Goal: Task Accomplishment & Management: Use online tool/utility

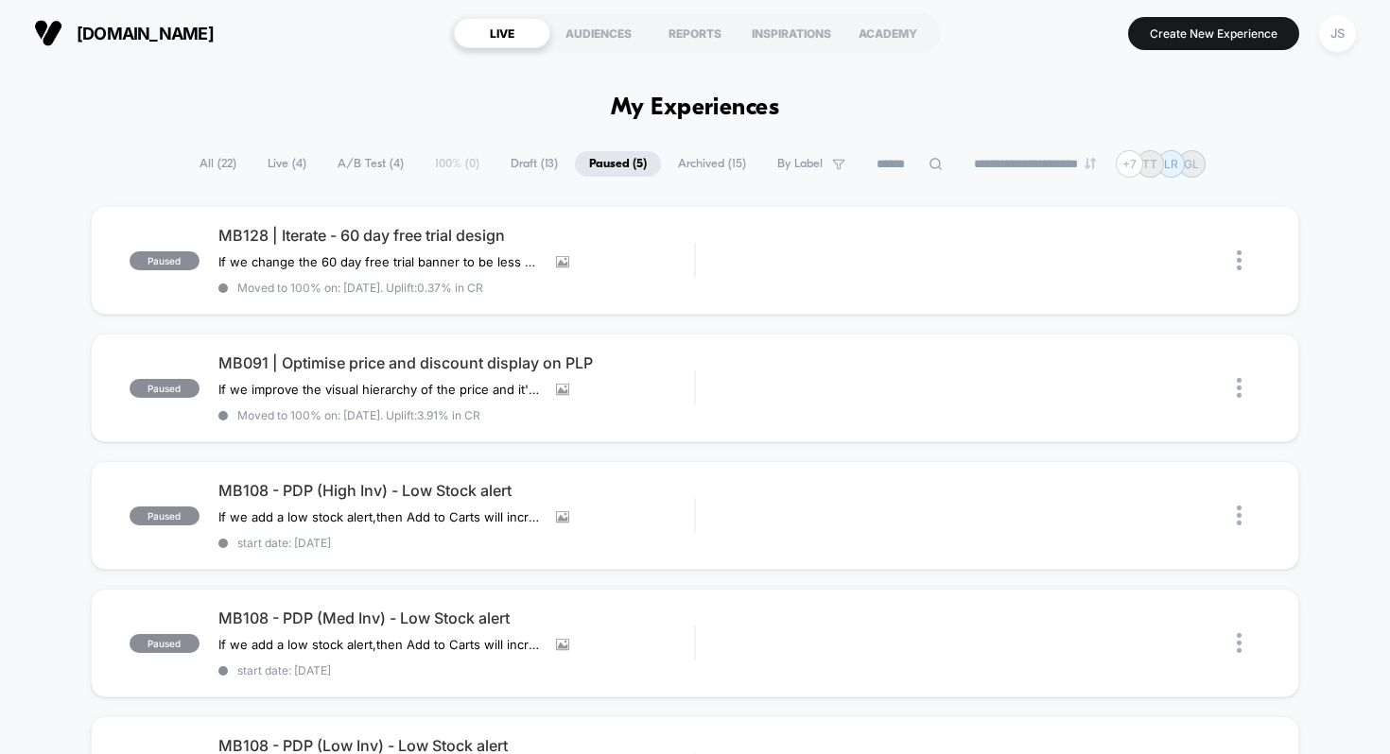
click at [506, 160] on span "Draft ( 13 )" at bounding box center [534, 164] width 76 height 26
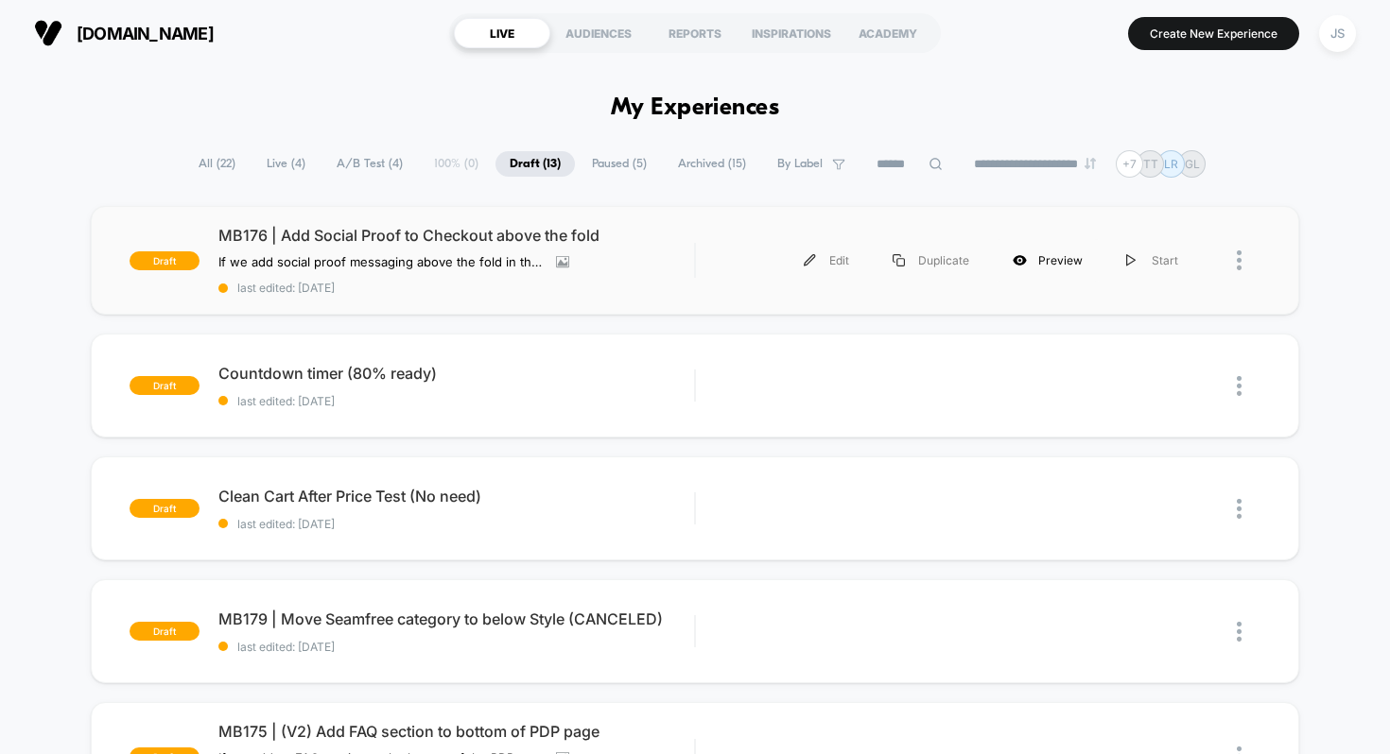
click at [1059, 260] on div "Preview" at bounding box center [1047, 260] width 113 height 43
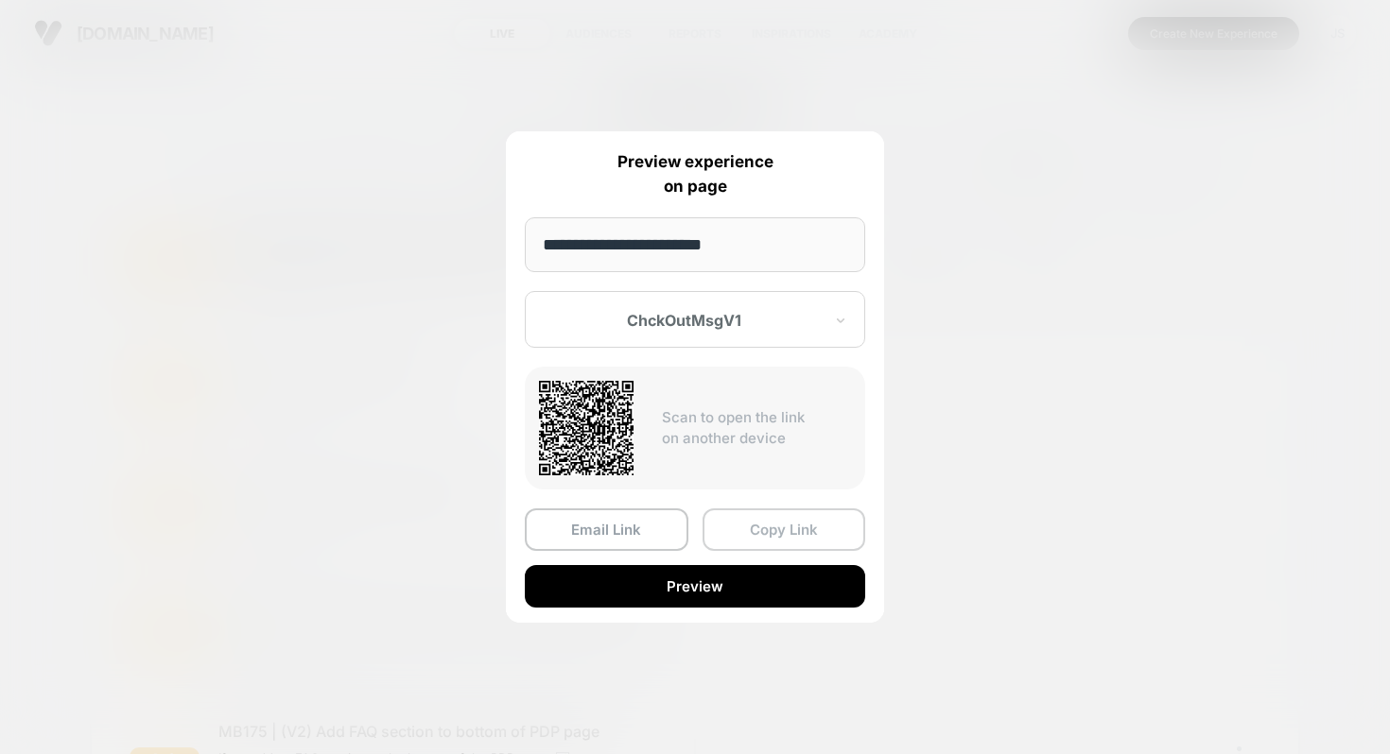
click at [769, 530] on button "Copy Link" at bounding box center [784, 530] width 164 height 43
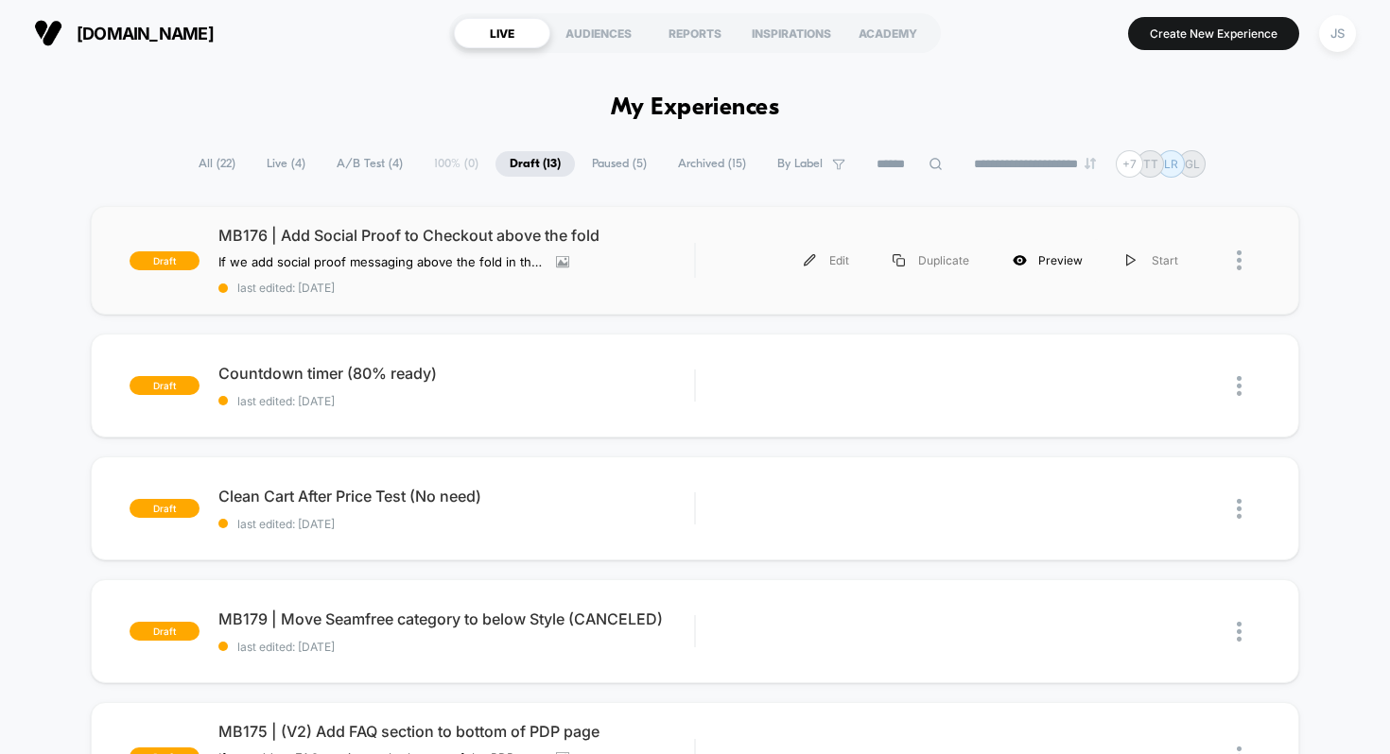
click at [1047, 258] on div "Preview" at bounding box center [1047, 260] width 113 height 43
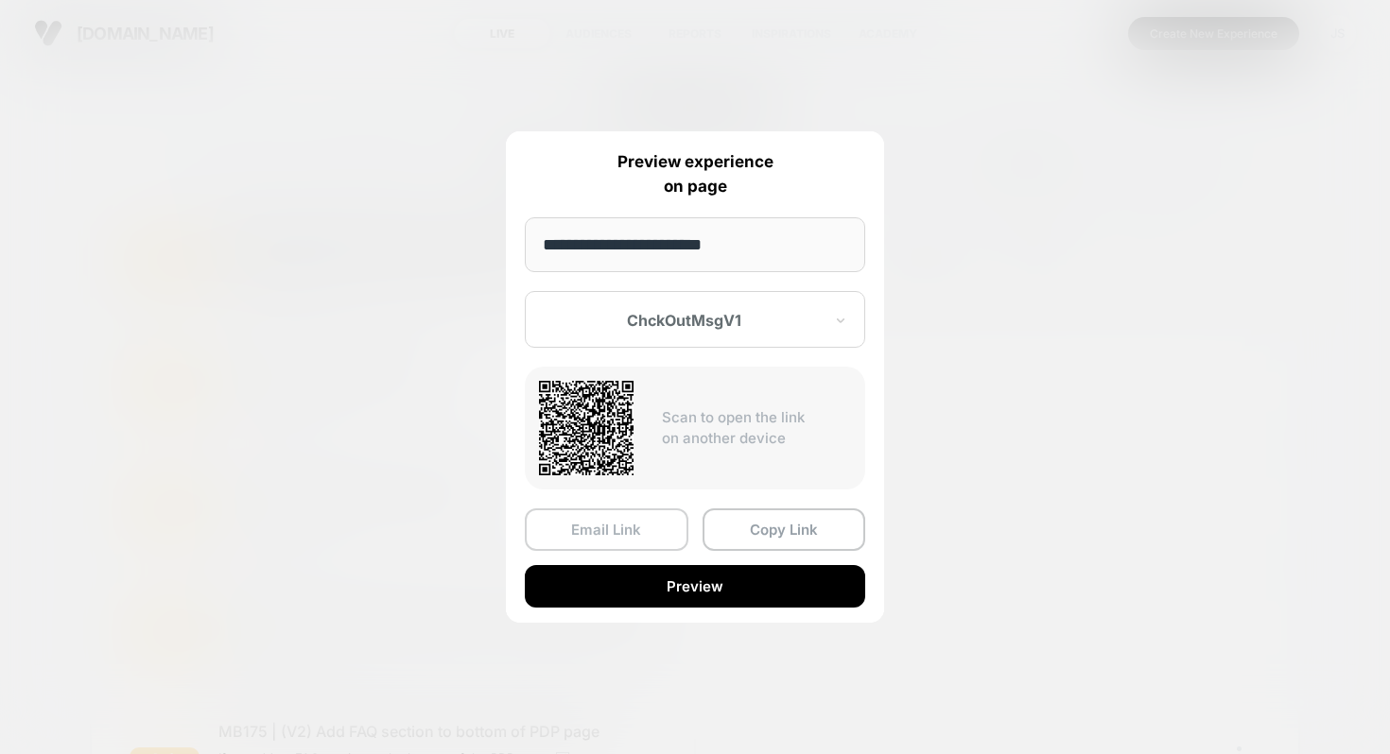
click at [617, 532] on button "Email Link" at bounding box center [607, 530] width 164 height 43
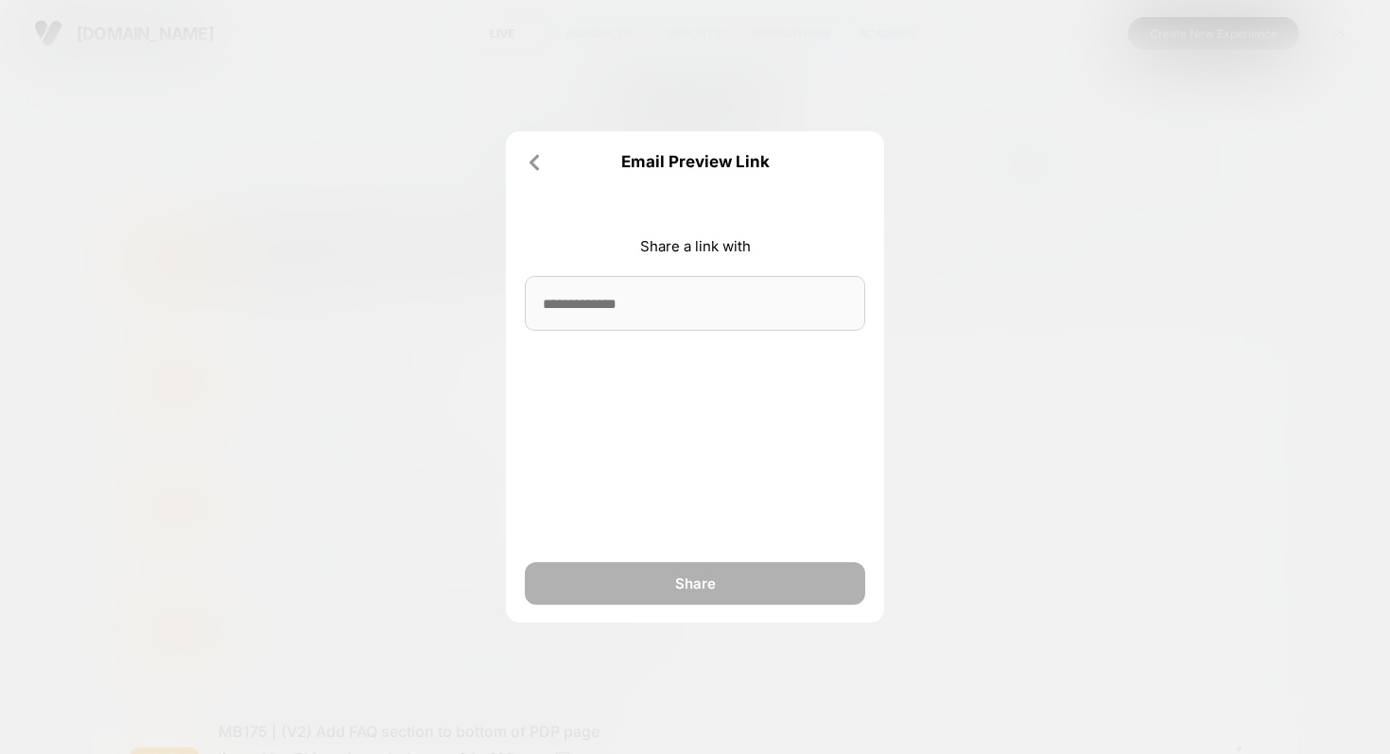
click at [662, 306] on input at bounding box center [695, 303] width 340 height 55
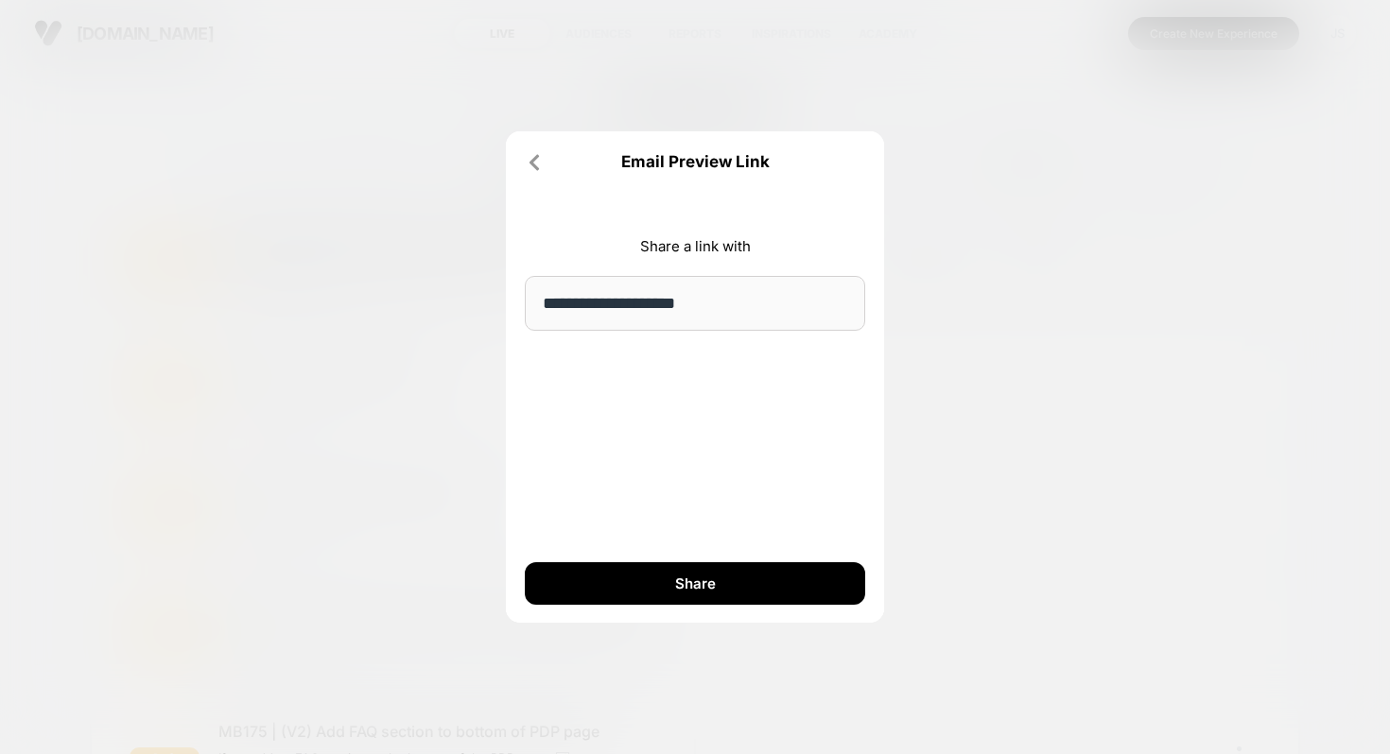
type input "**********"
click at [663, 368] on div "**********" at bounding box center [695, 377] width 378 height 492
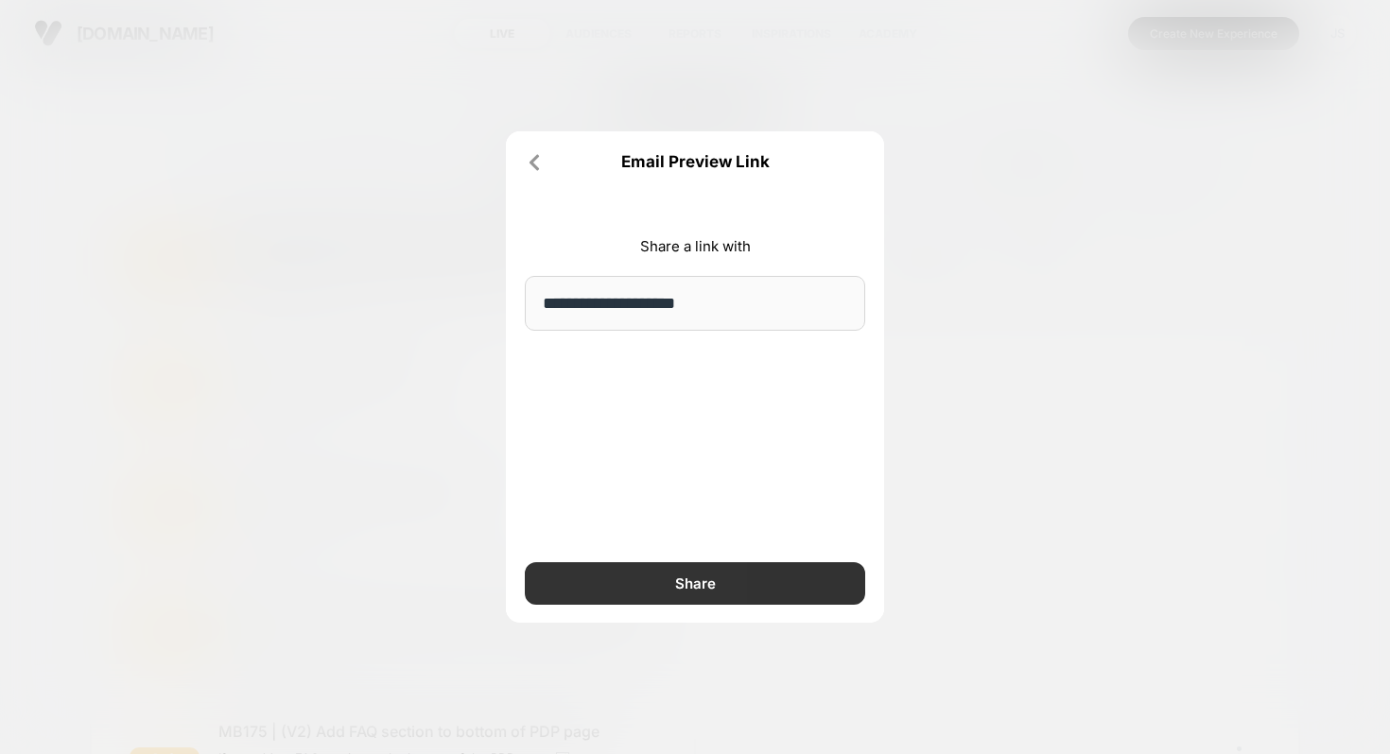
click at [642, 567] on button "Share" at bounding box center [695, 583] width 340 height 43
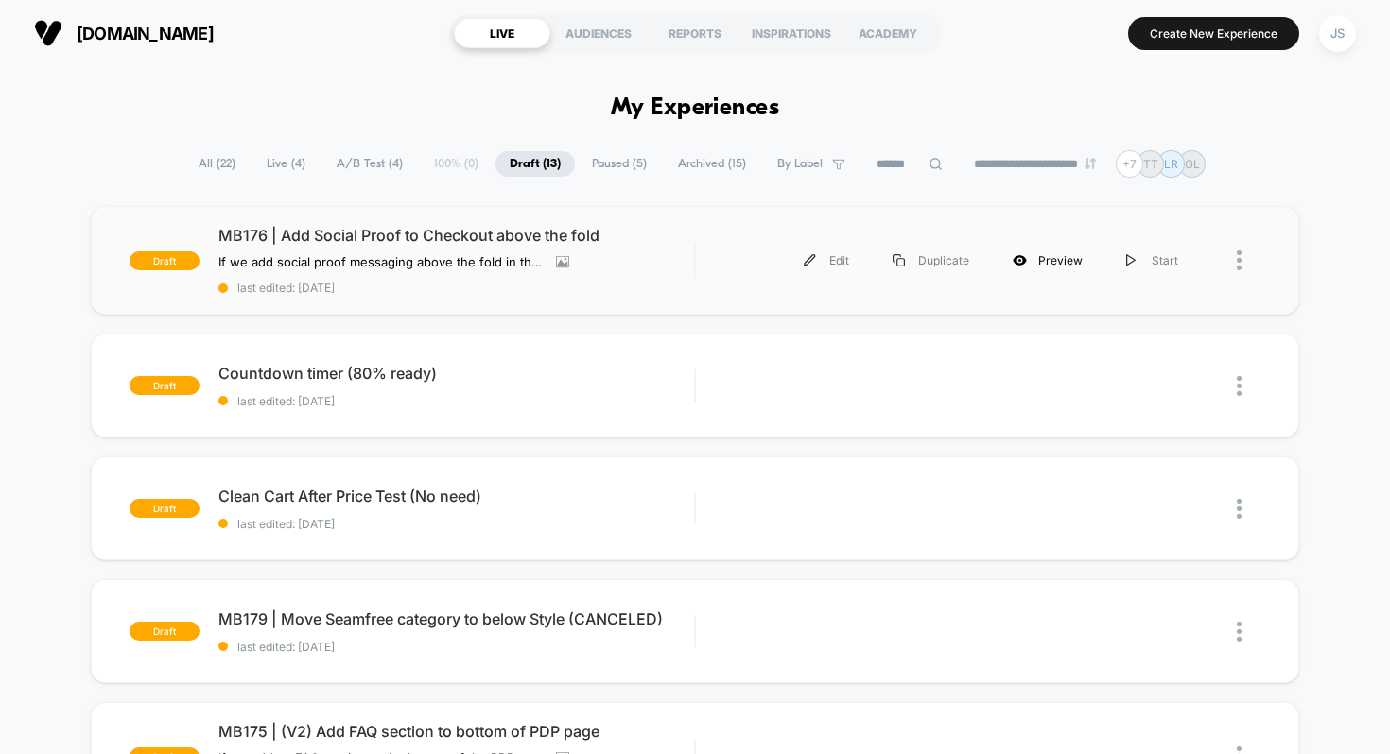
click at [1036, 266] on div "Preview" at bounding box center [1047, 260] width 113 height 43
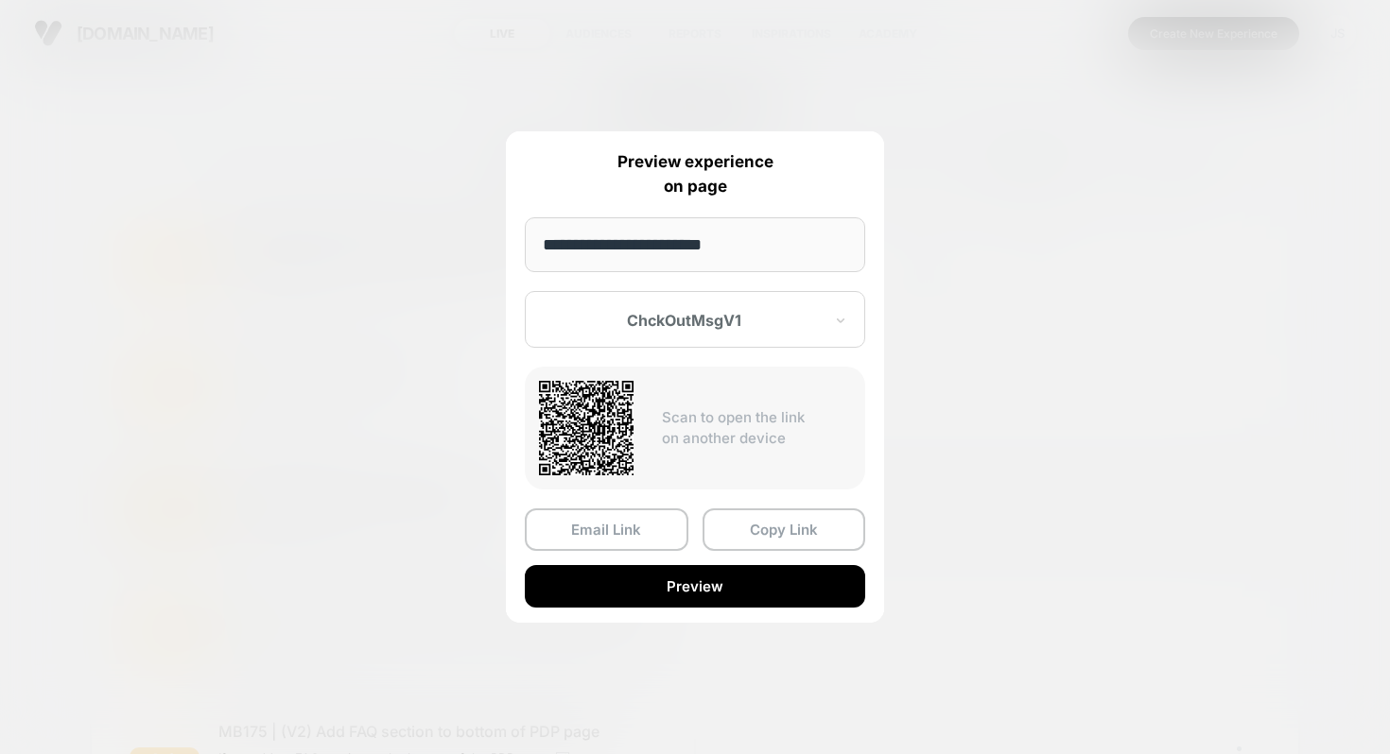
click at [752, 529] on button "Copy Link" at bounding box center [784, 530] width 164 height 43
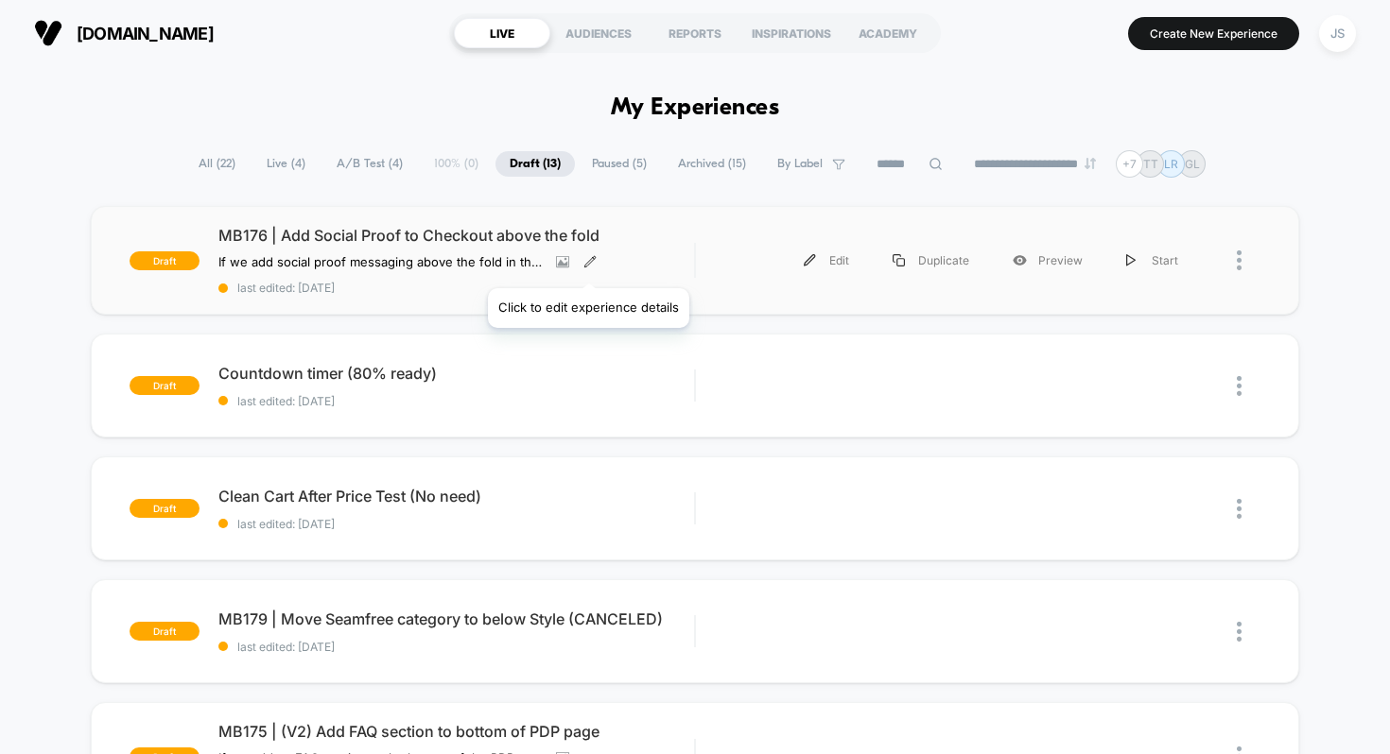
click at [587, 265] on icon at bounding box center [589, 261] width 13 height 13
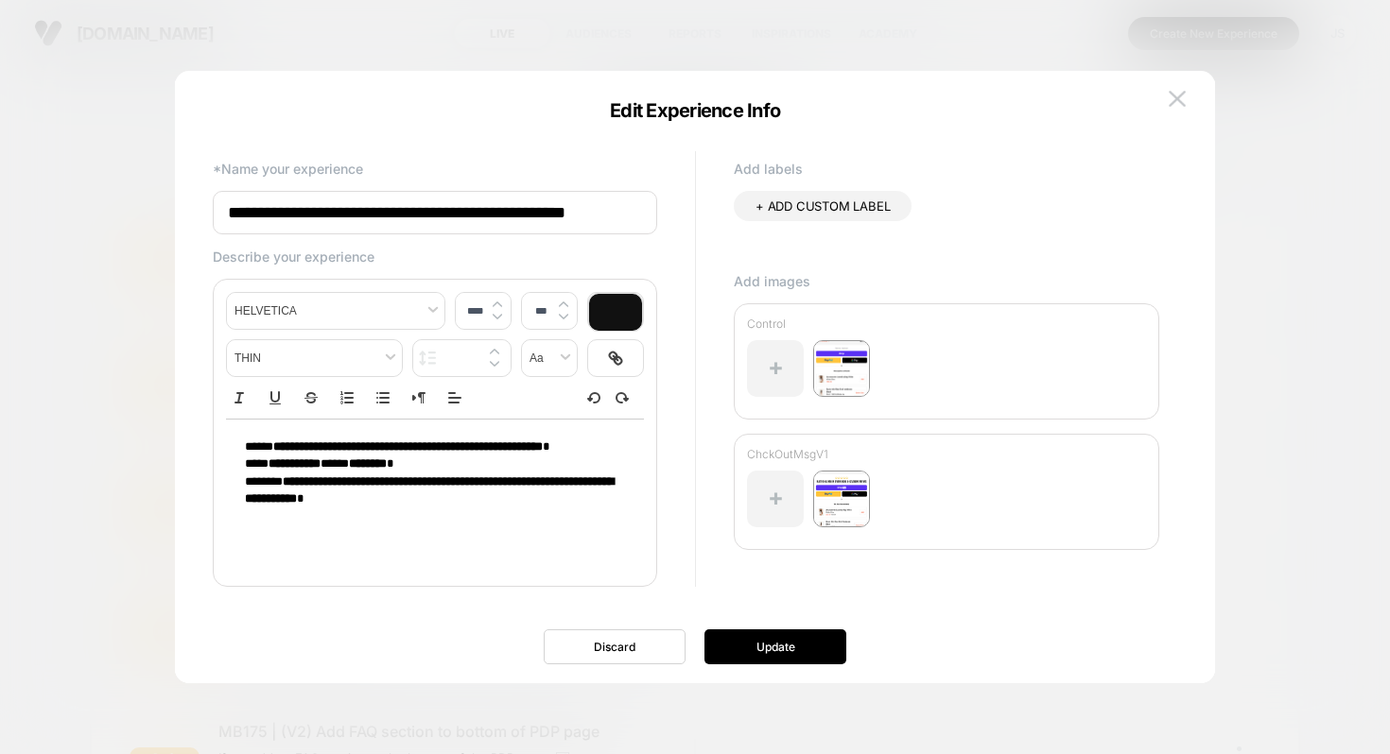
click at [1103, 22] on div at bounding box center [695, 377] width 1390 height 754
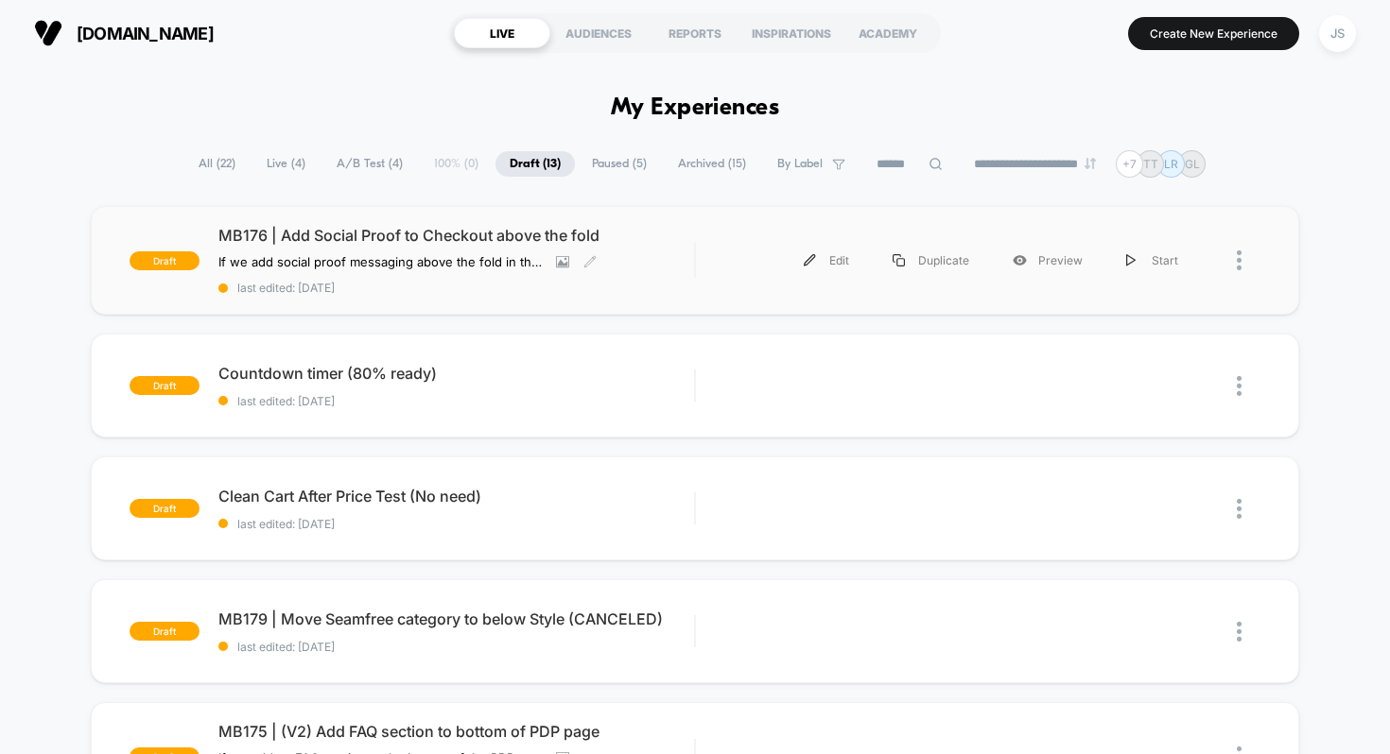
click at [1246, 261] on div at bounding box center [1249, 260] width 24 height 43
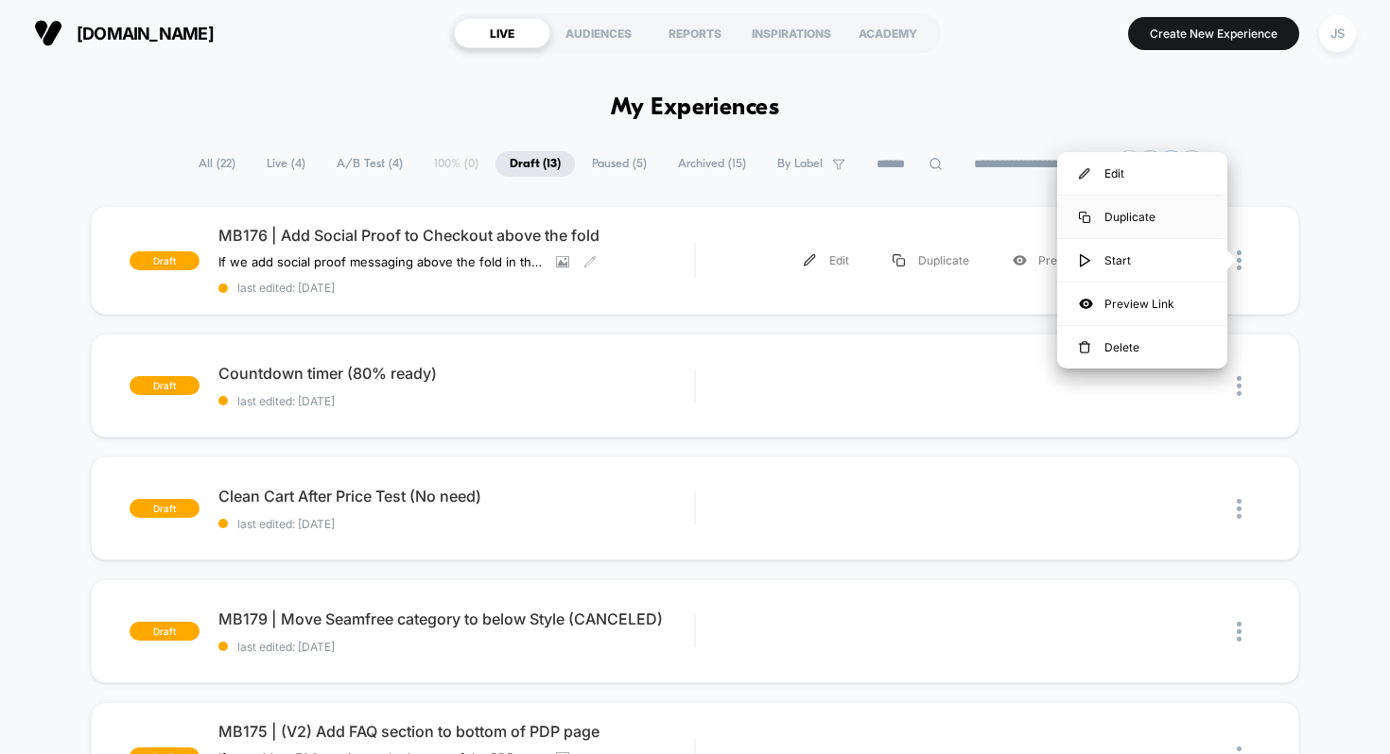
click at [1142, 220] on div "Duplicate" at bounding box center [1142, 217] width 170 height 43
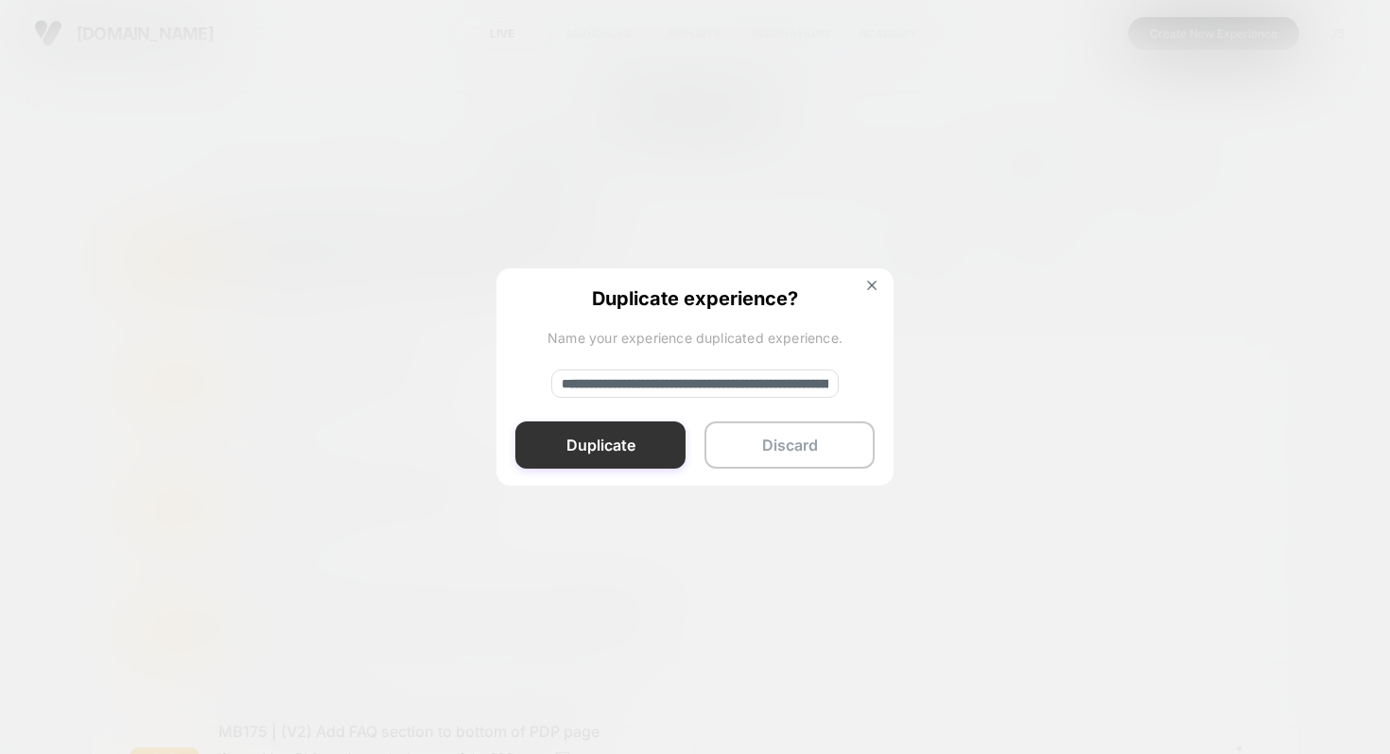
click at [603, 434] on button "Duplicate" at bounding box center [600, 445] width 170 height 47
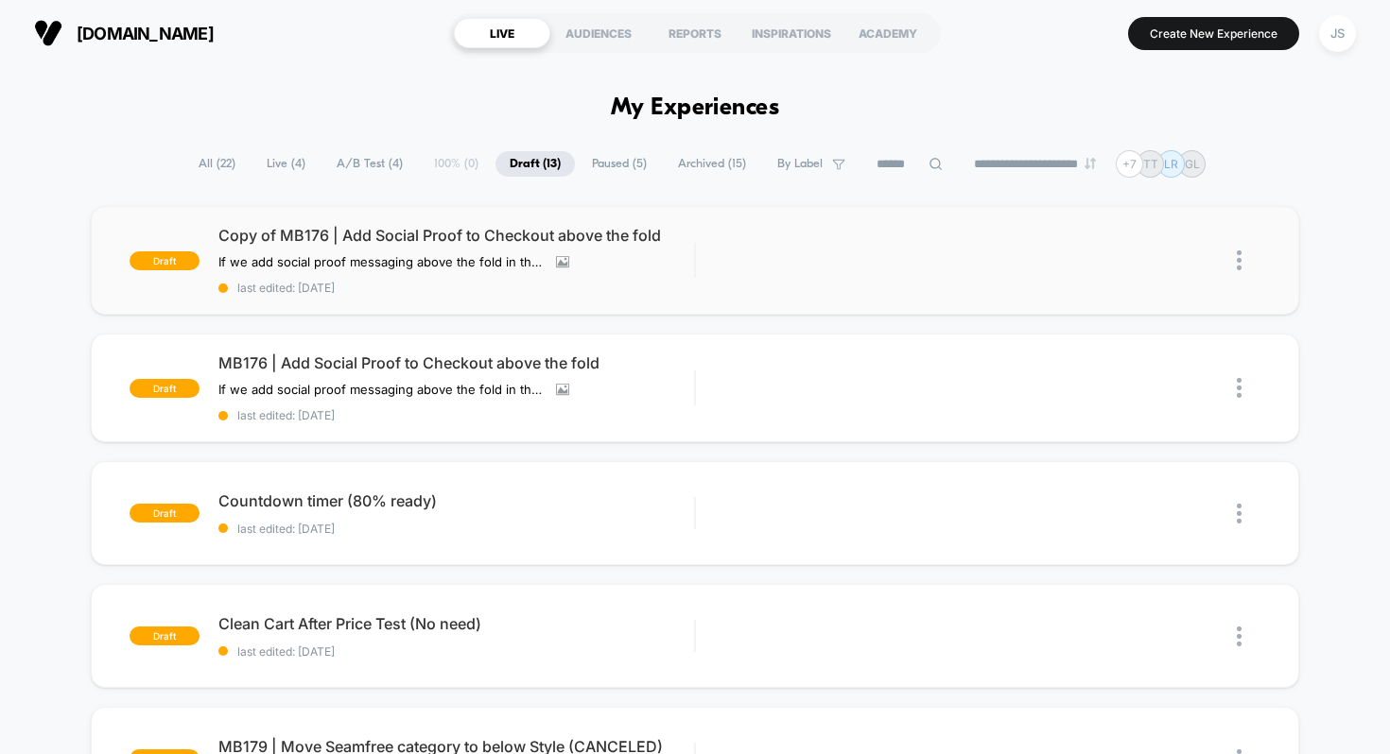
click at [285, 234] on span "Copy of MB176 | Add Social Proof to Checkout above the fold" at bounding box center [456, 235] width 476 height 19
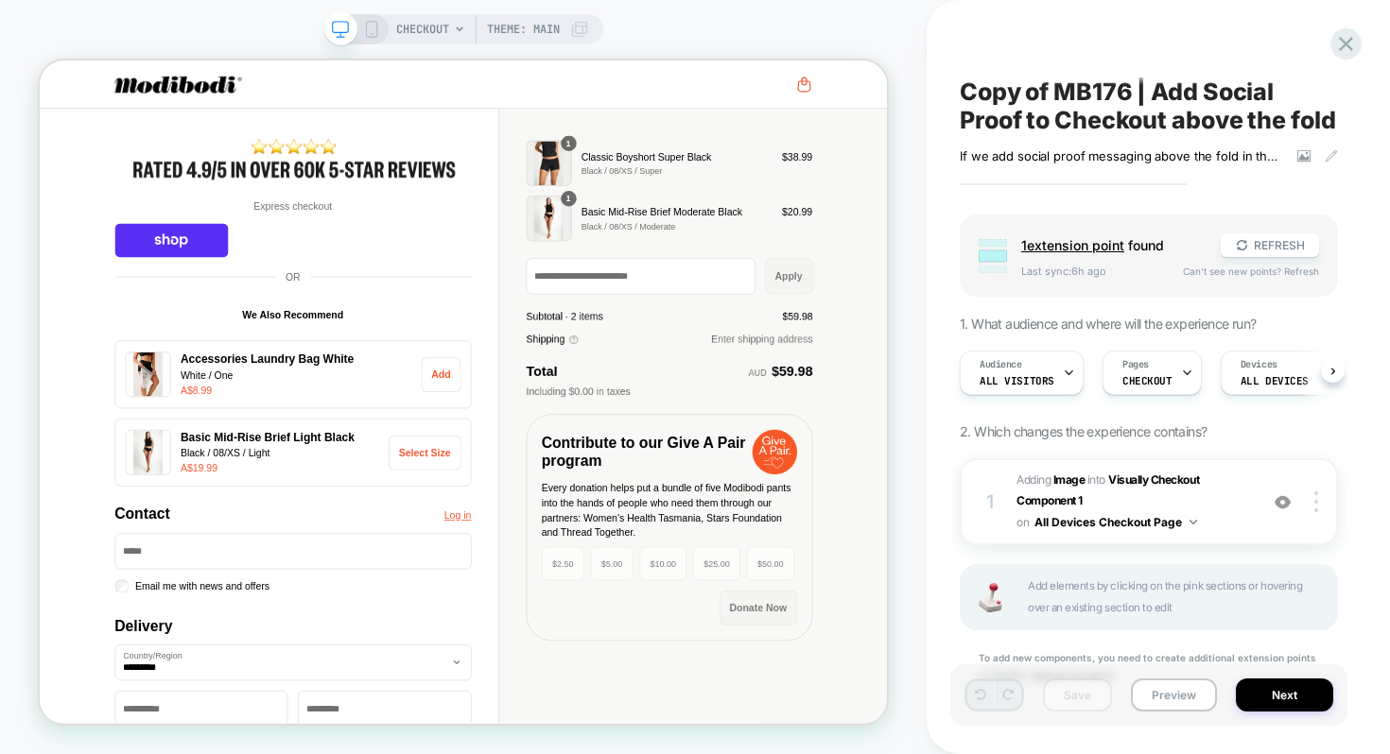
scroll to position [0, 1]
click at [1063, 476] on b "Image" at bounding box center [1069, 480] width 32 height 14
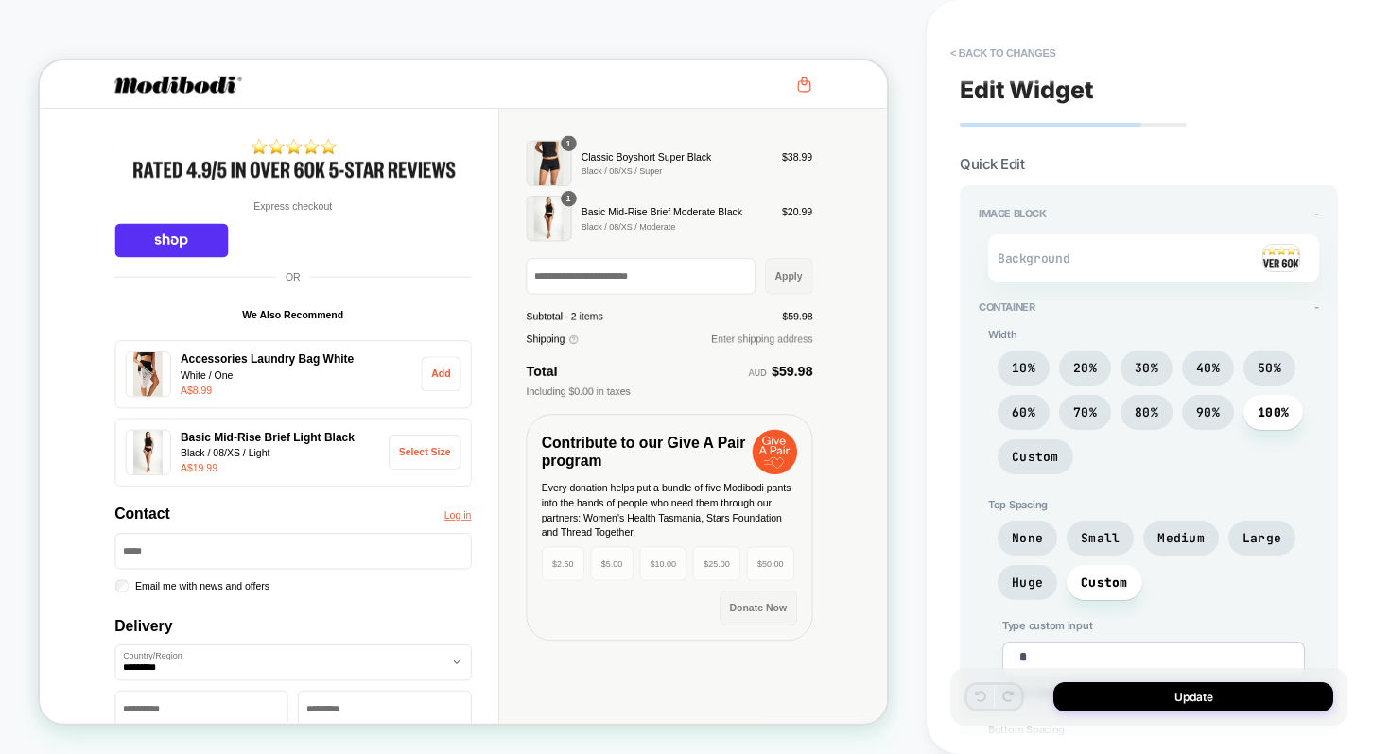
click at [1284, 263] on img at bounding box center [1281, 258] width 38 height 28
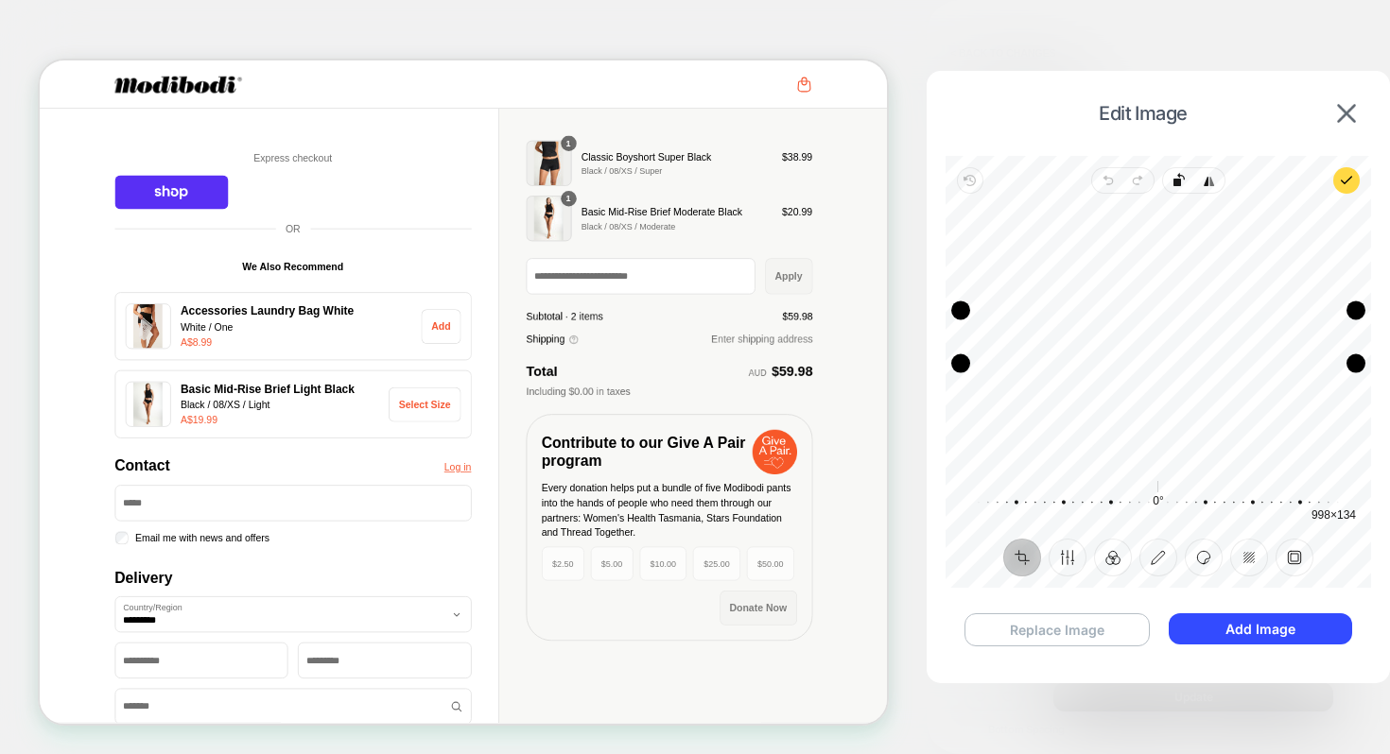
click at [1050, 617] on button "Replace Image" at bounding box center [1056, 630] width 185 height 33
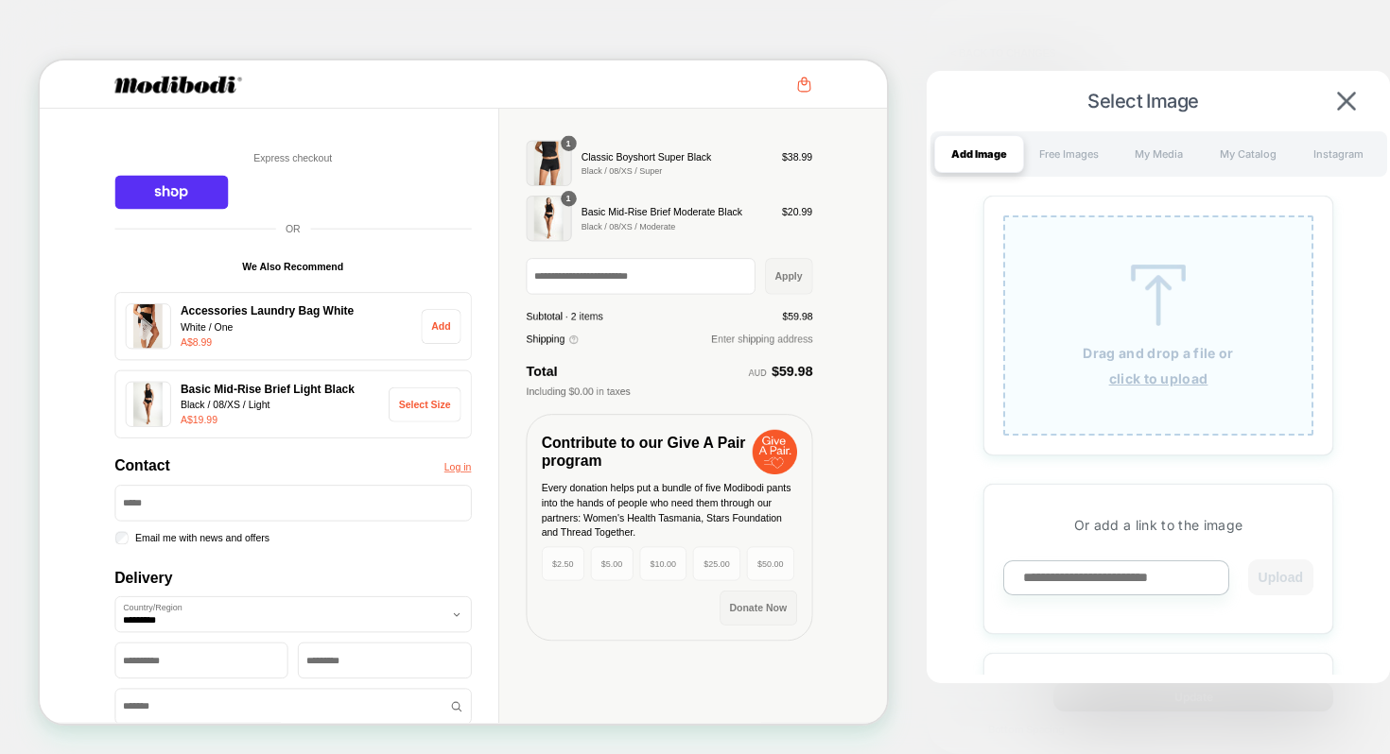
click at [1150, 380] on u "click to upload" at bounding box center [1158, 379] width 99 height 16
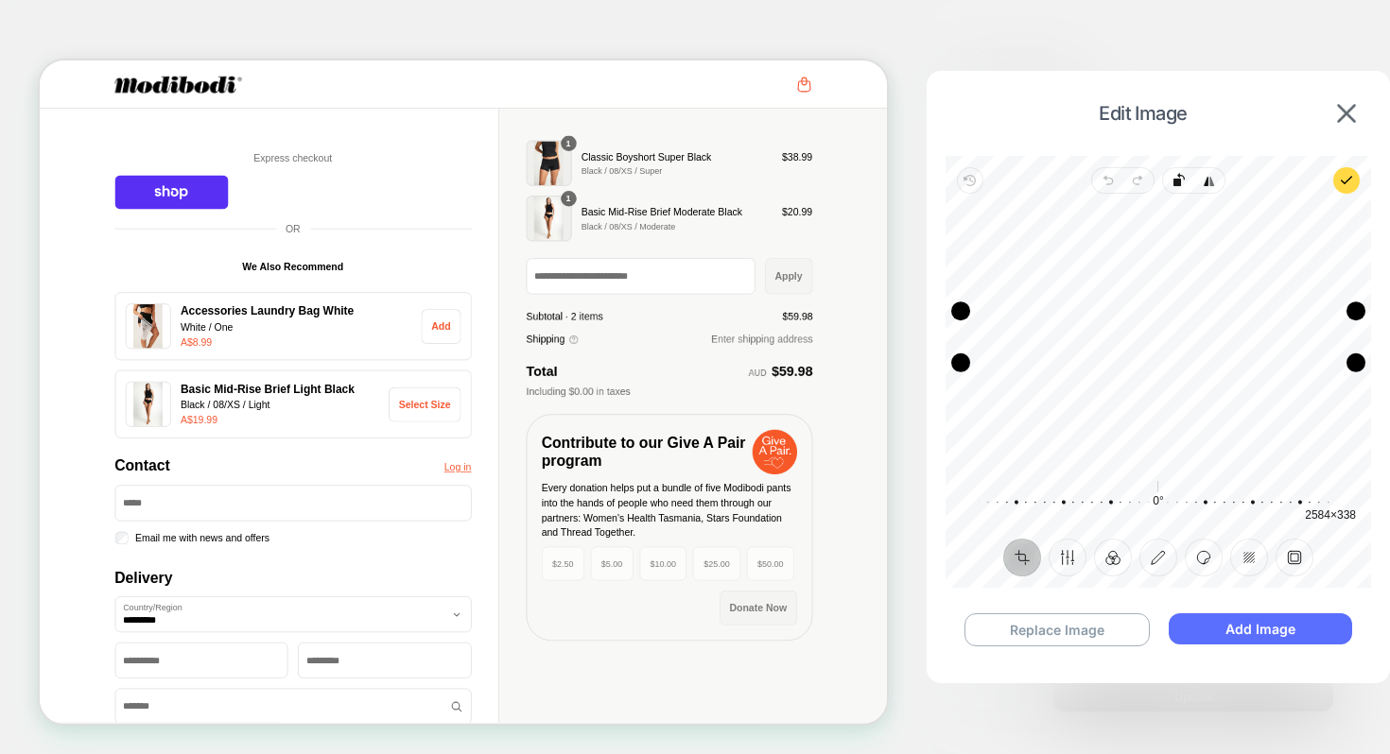
click at [1288, 632] on button "Add Image" at bounding box center [1259, 629] width 183 height 31
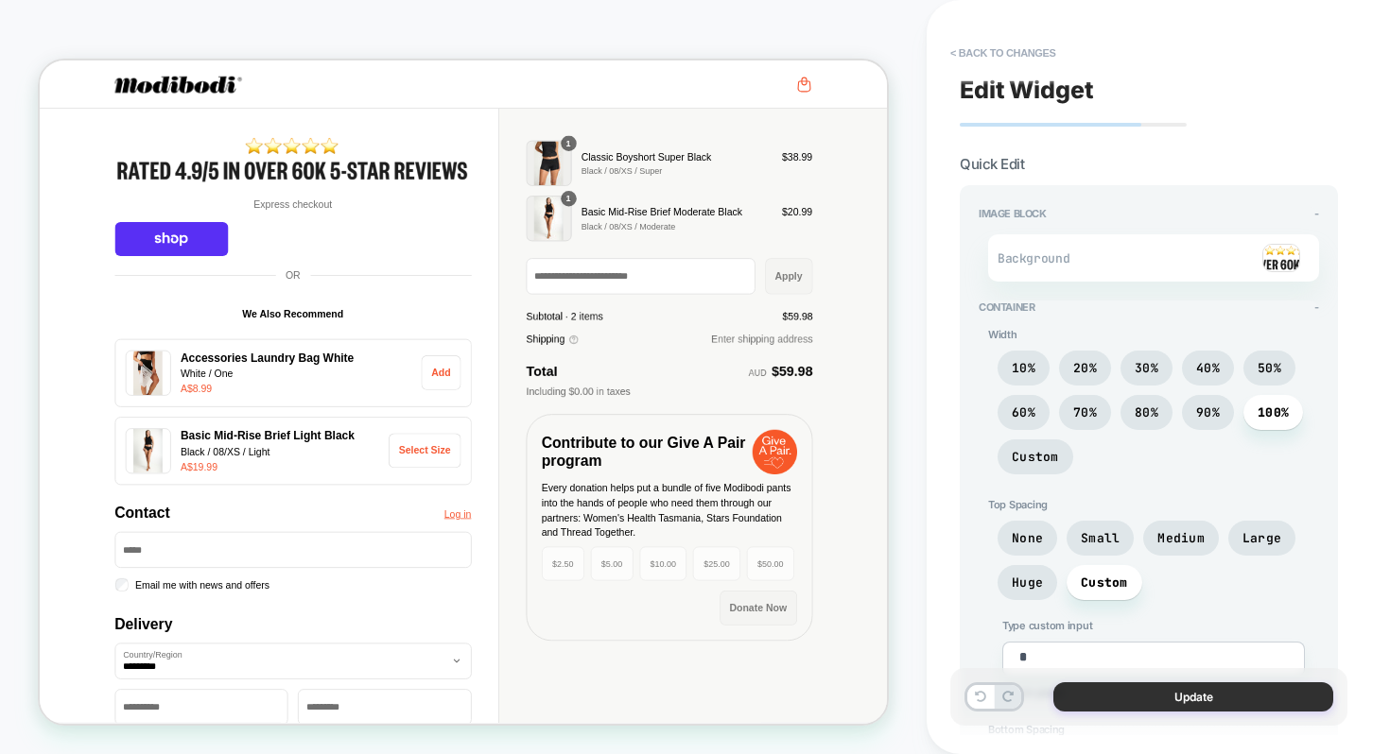
click at [1221, 687] on button "Update" at bounding box center [1193, 697] width 280 height 29
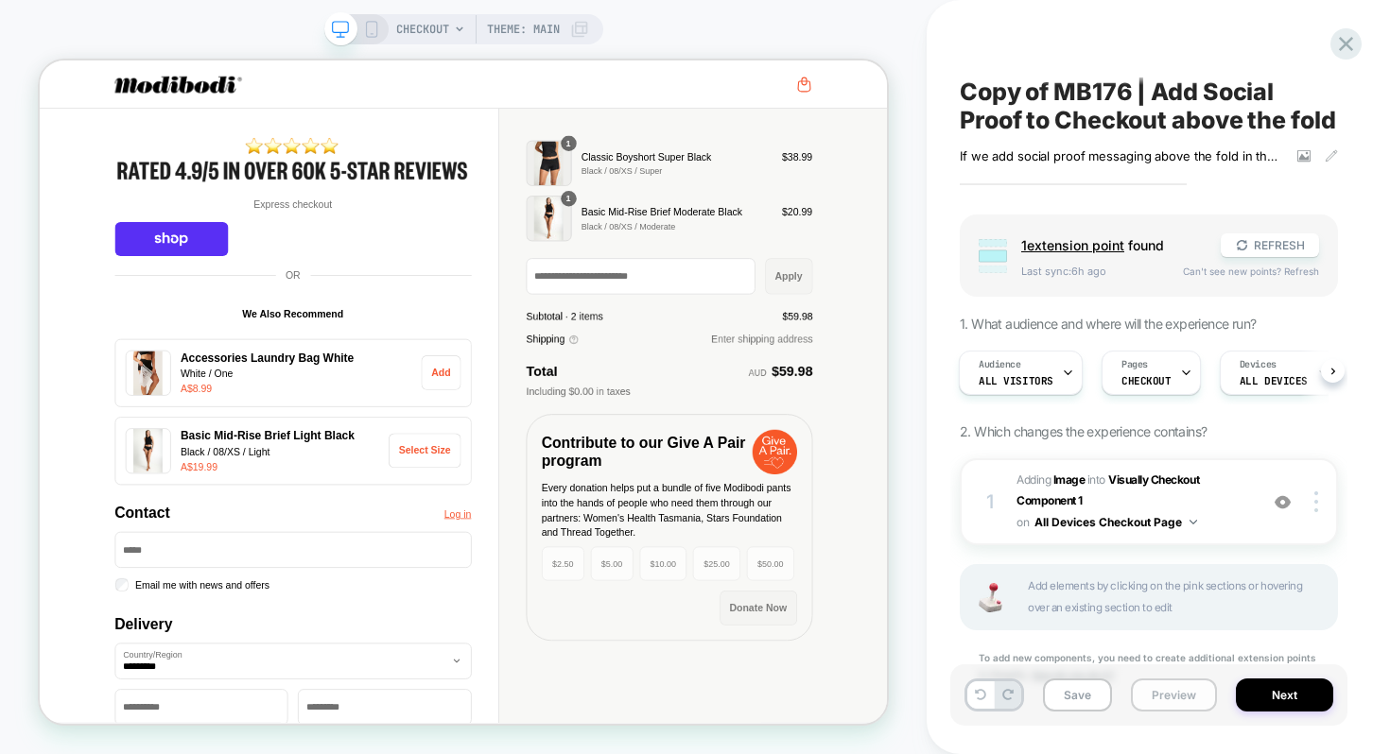
click at [1141, 691] on button "Preview" at bounding box center [1174, 695] width 86 height 33
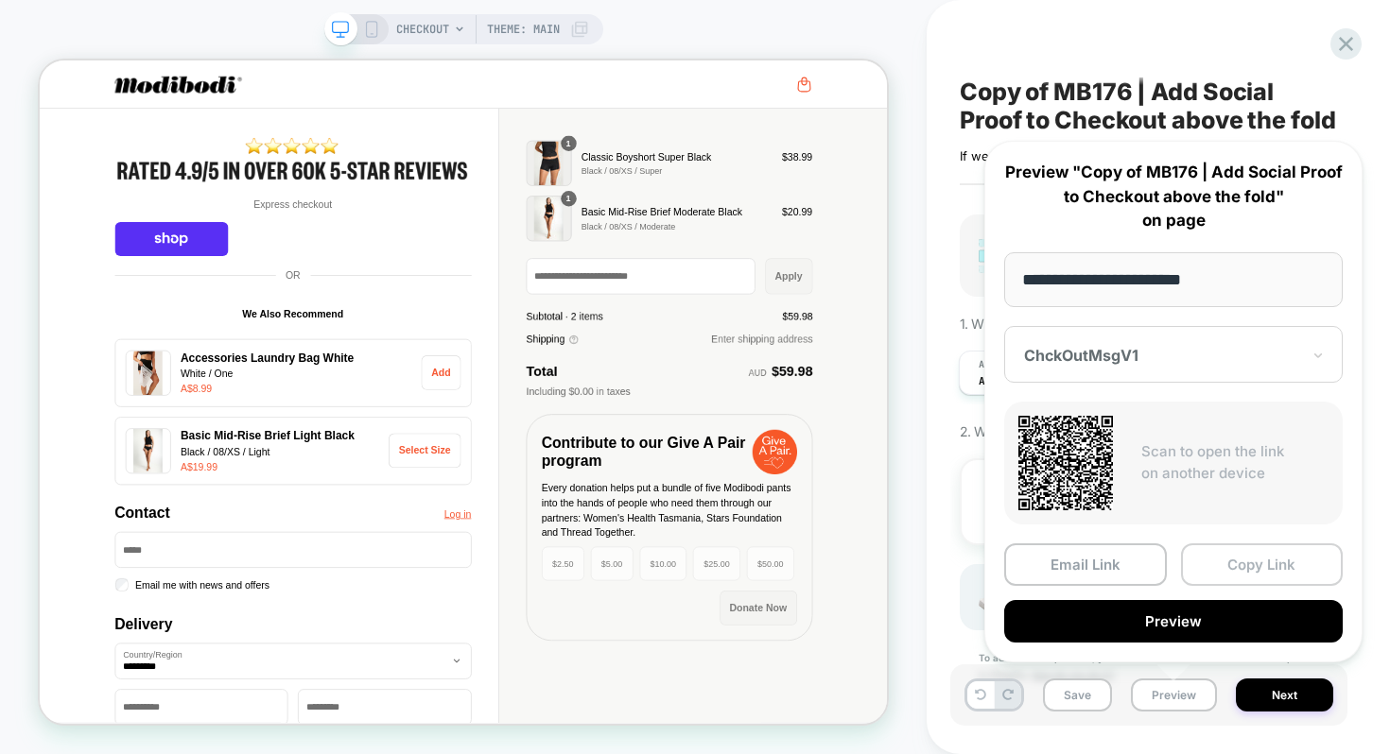
click at [1231, 565] on button "Copy Link" at bounding box center [1262, 565] width 163 height 43
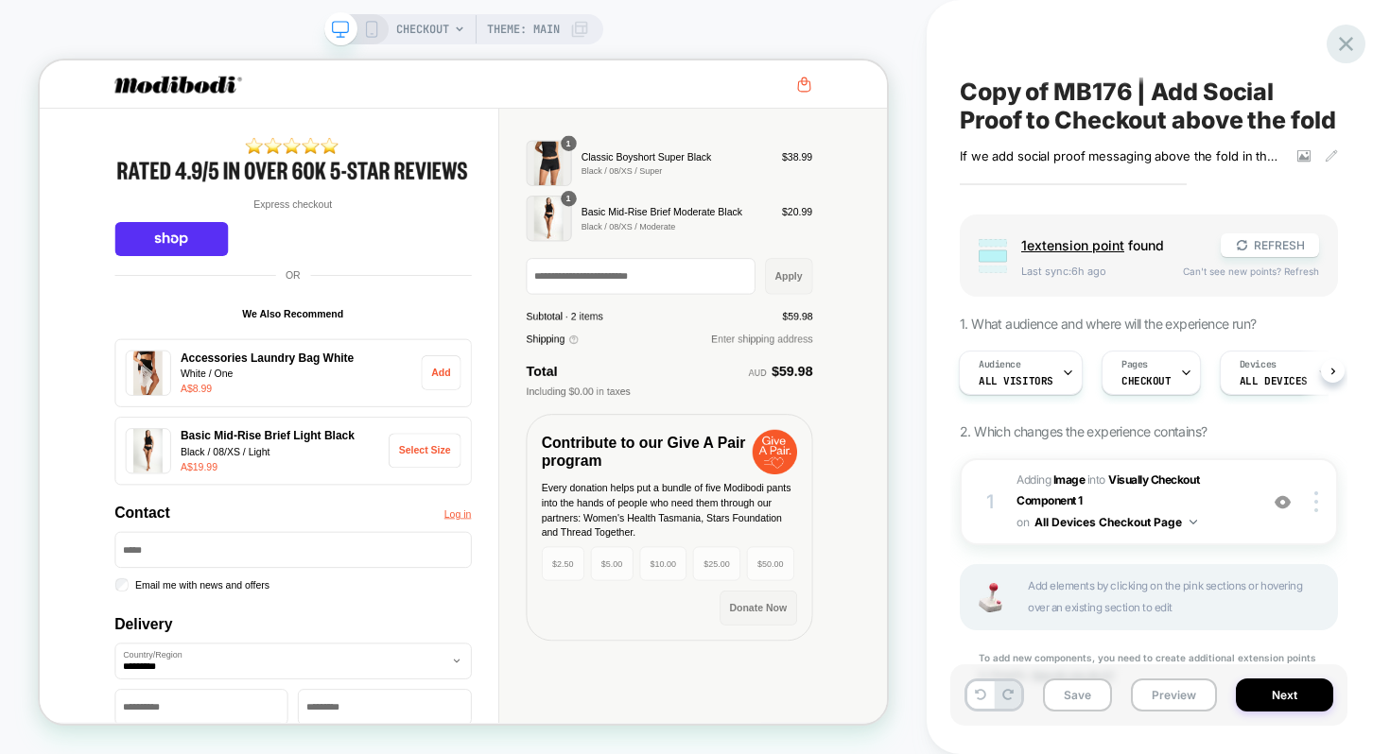
click at [1339, 52] on icon at bounding box center [1346, 44] width 26 height 26
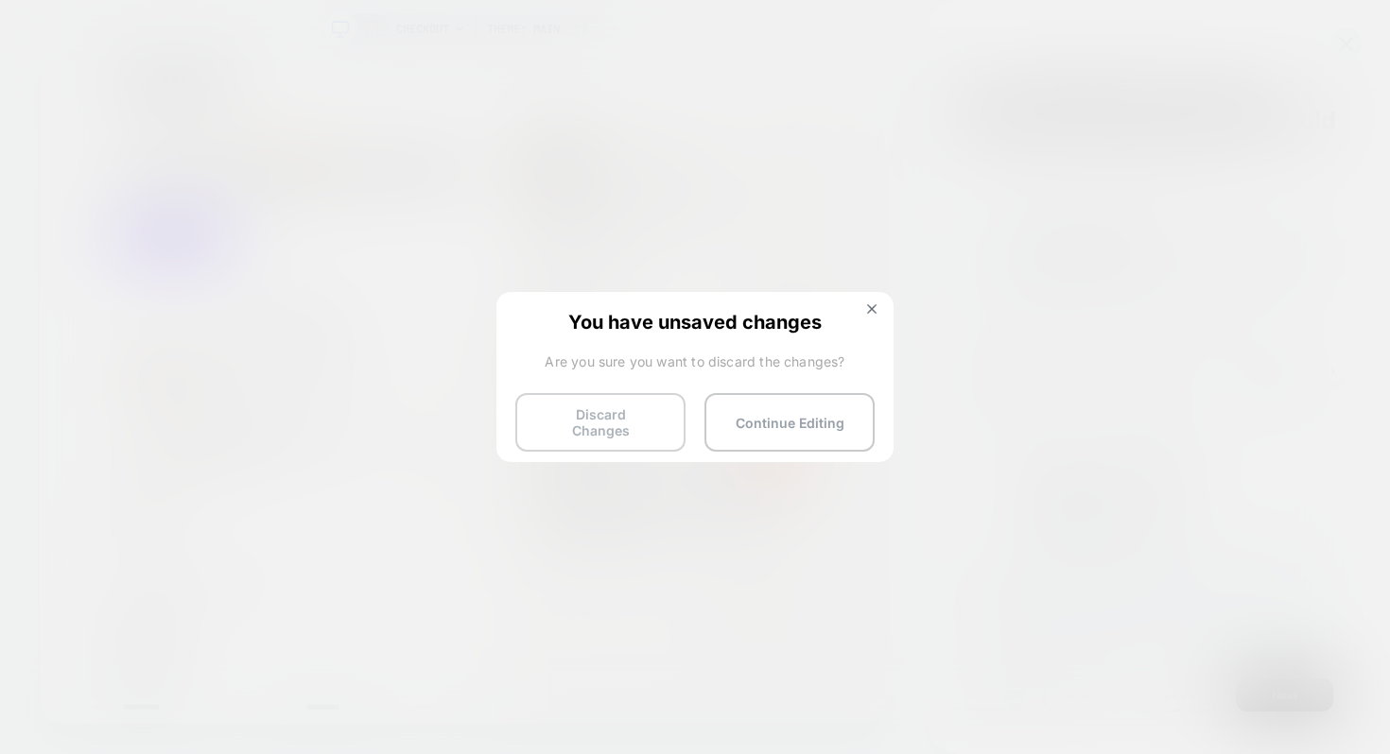
click at [622, 406] on button "Discard Changes" at bounding box center [600, 422] width 170 height 59
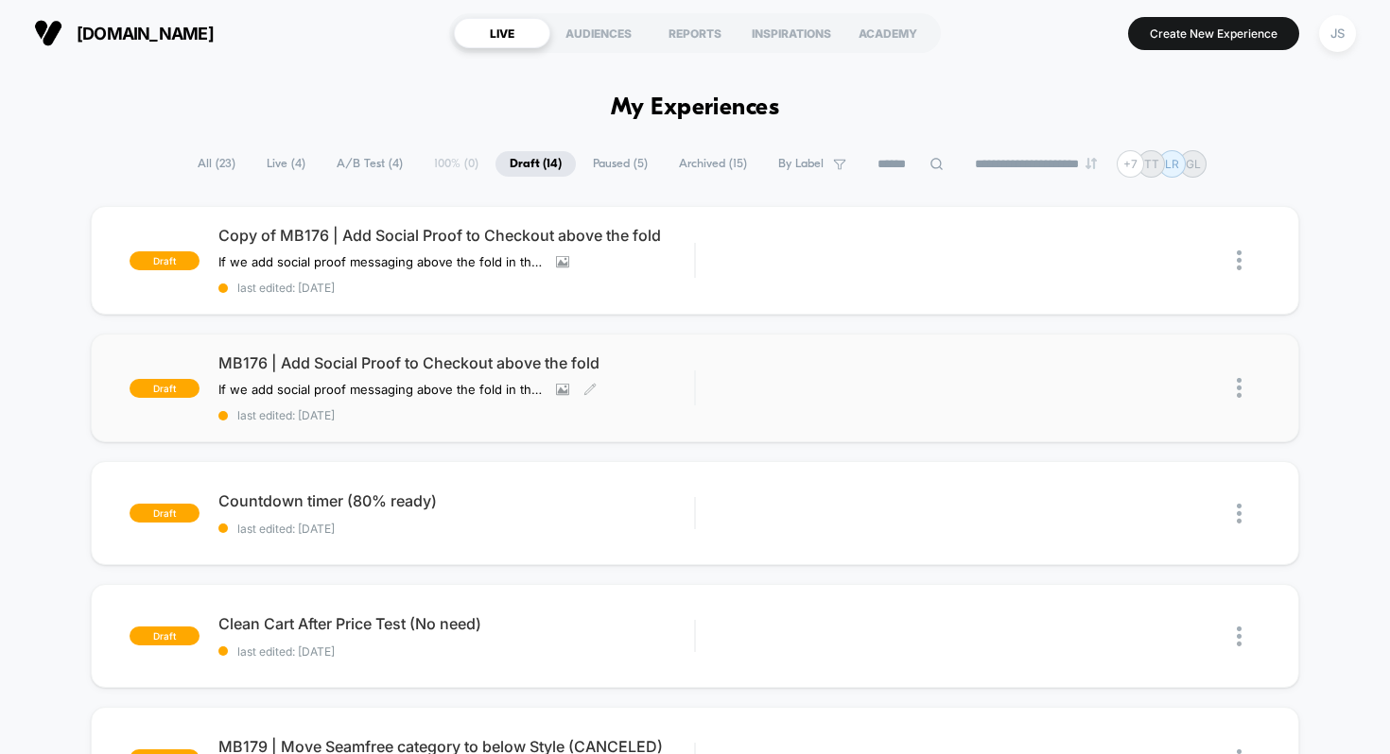
click at [500, 355] on span "MB176 | Add Social Proof to Checkout above the fold" at bounding box center [456, 363] width 476 height 19
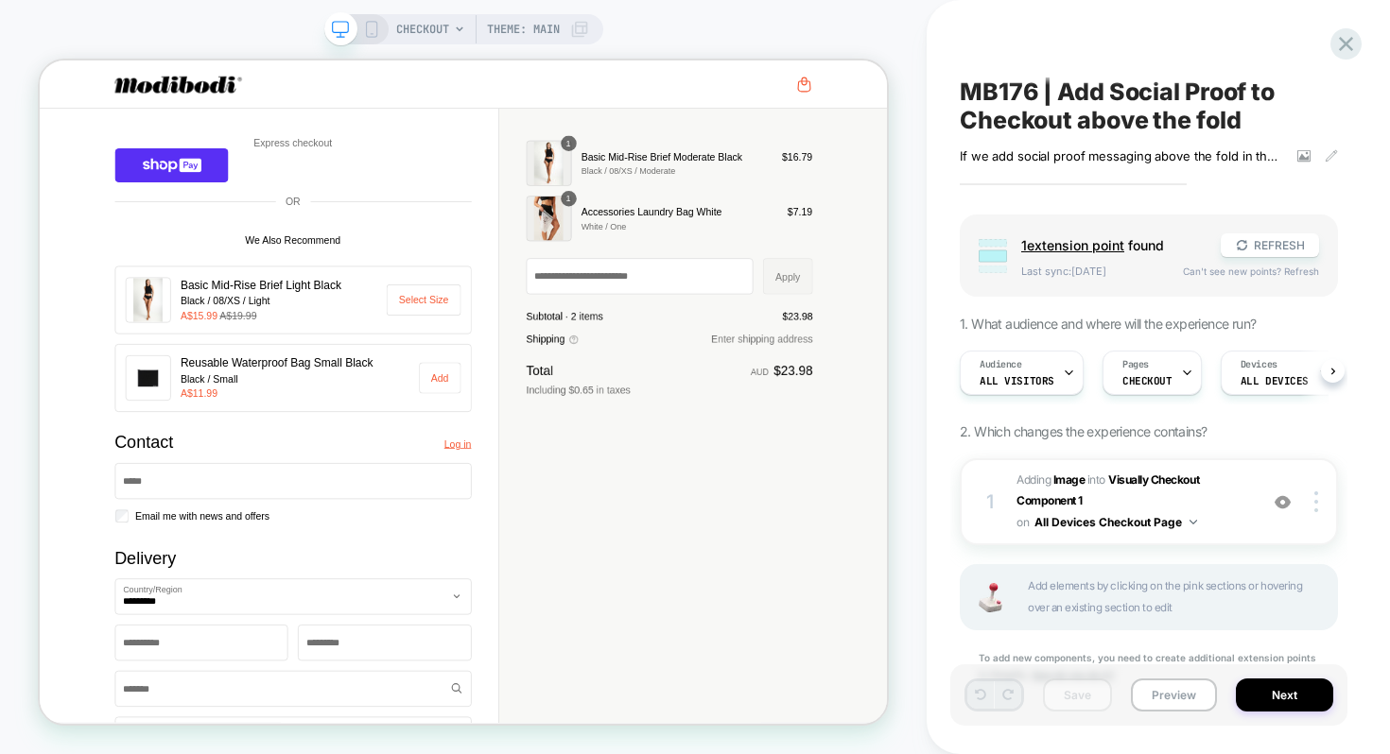
scroll to position [0, 1]
click at [1074, 473] on b "Image" at bounding box center [1069, 480] width 32 height 14
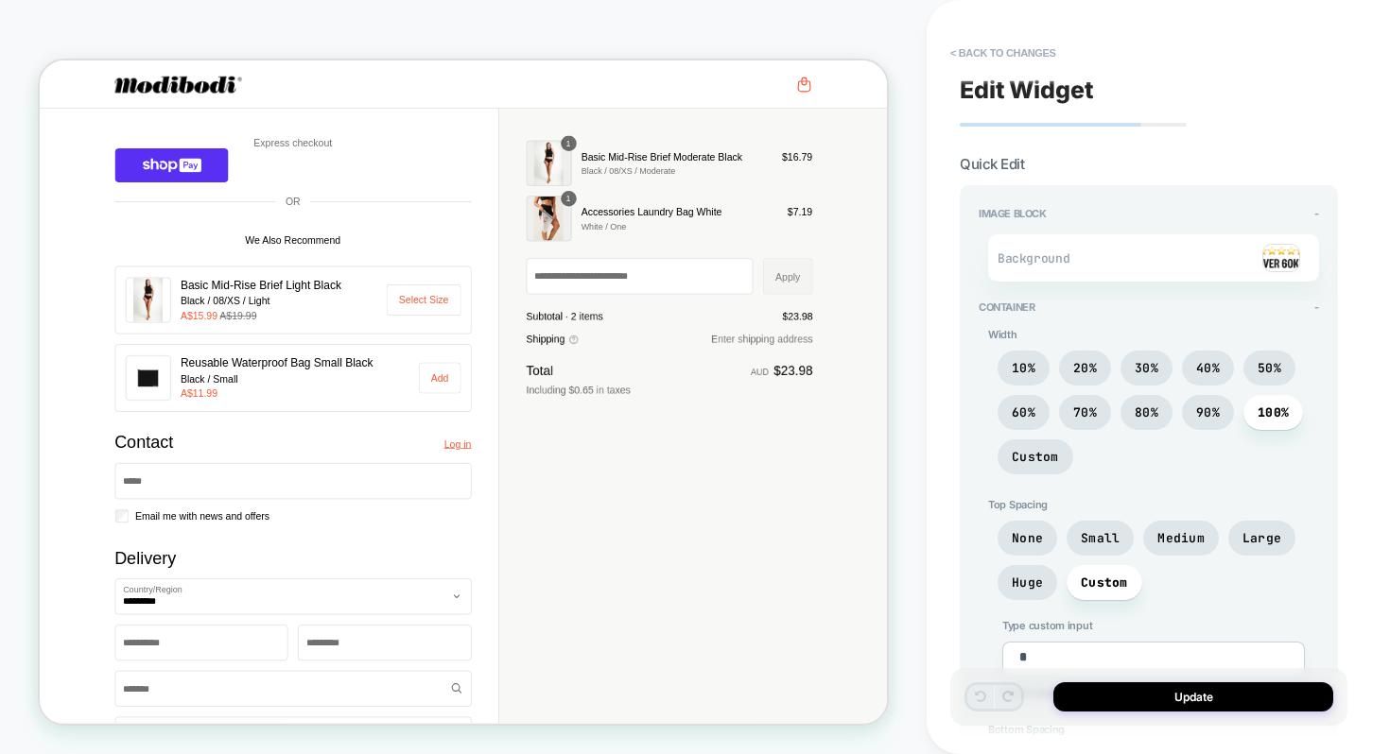
click at [1278, 257] on img at bounding box center [1281, 258] width 38 height 28
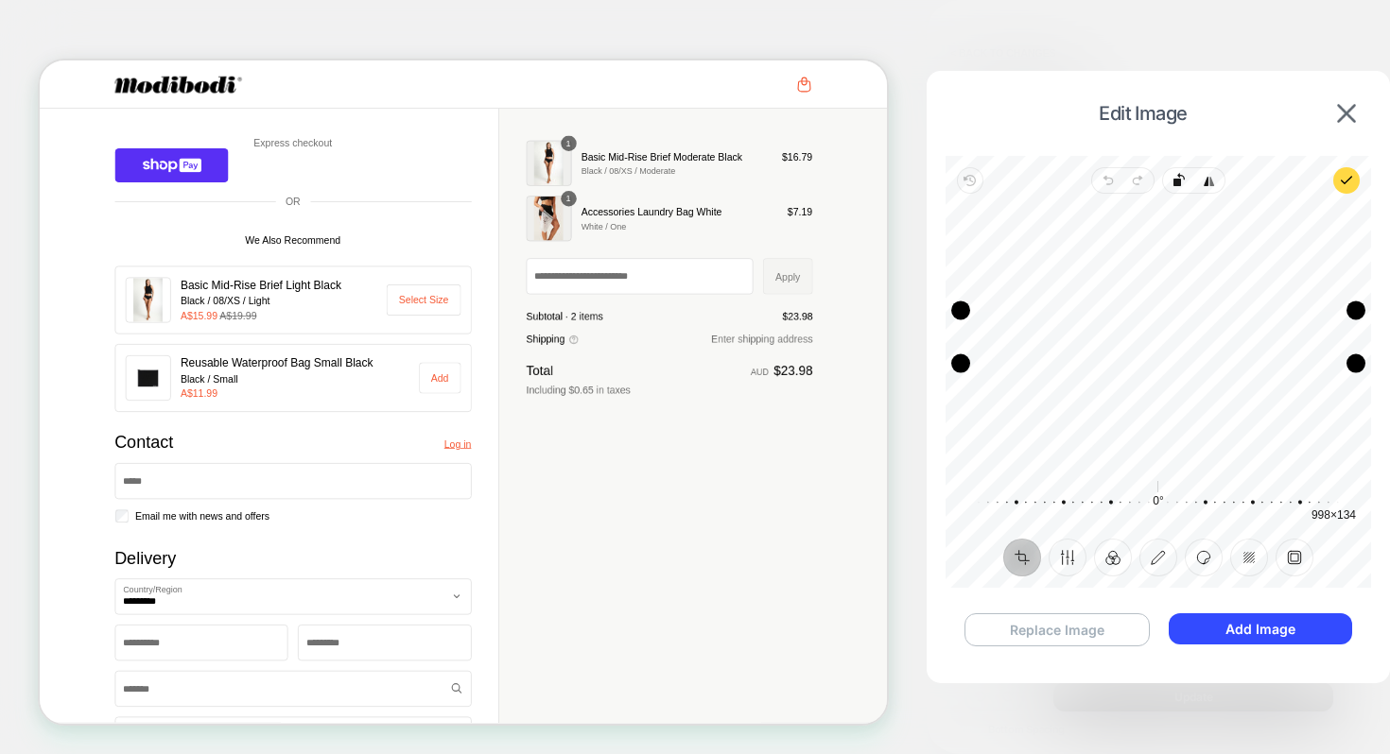
click at [1012, 625] on button "Replace Image" at bounding box center [1056, 630] width 185 height 33
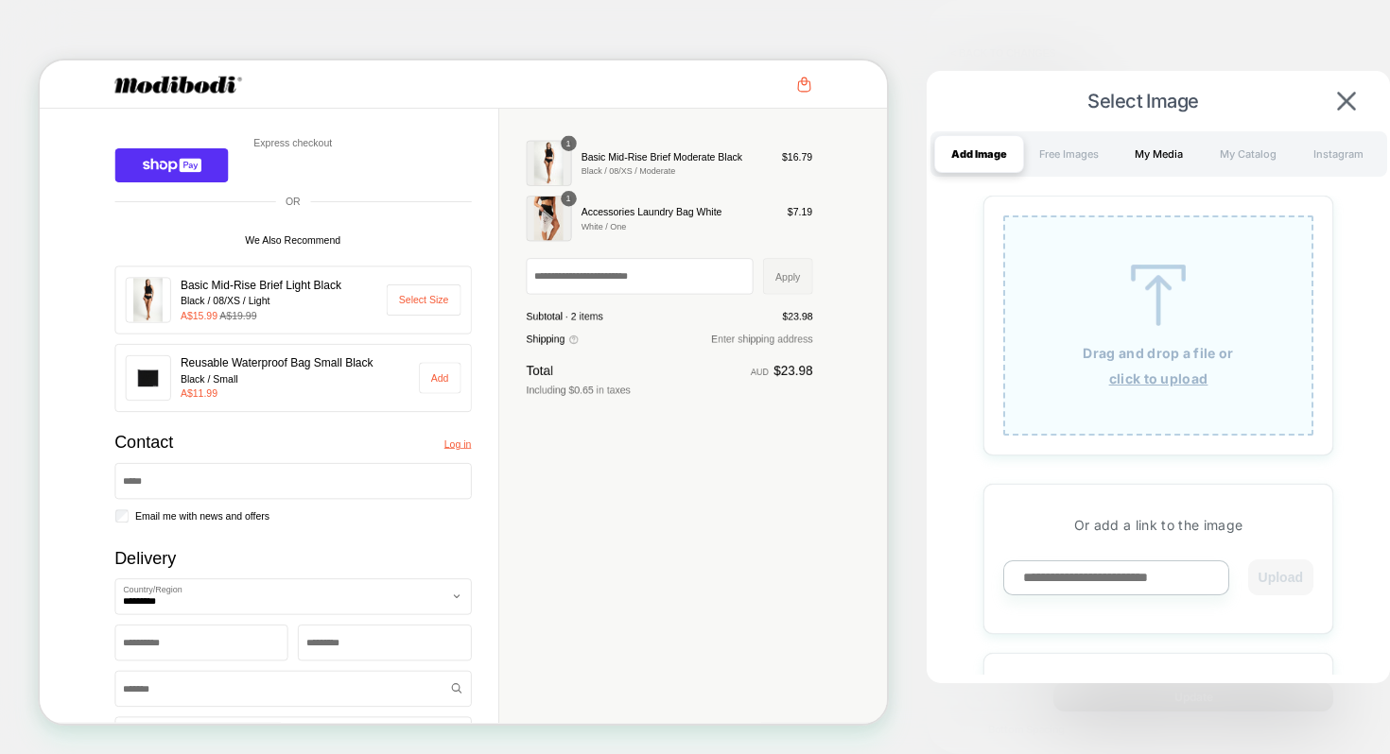
click at [1147, 163] on div "My Media" at bounding box center [1159, 154] width 90 height 38
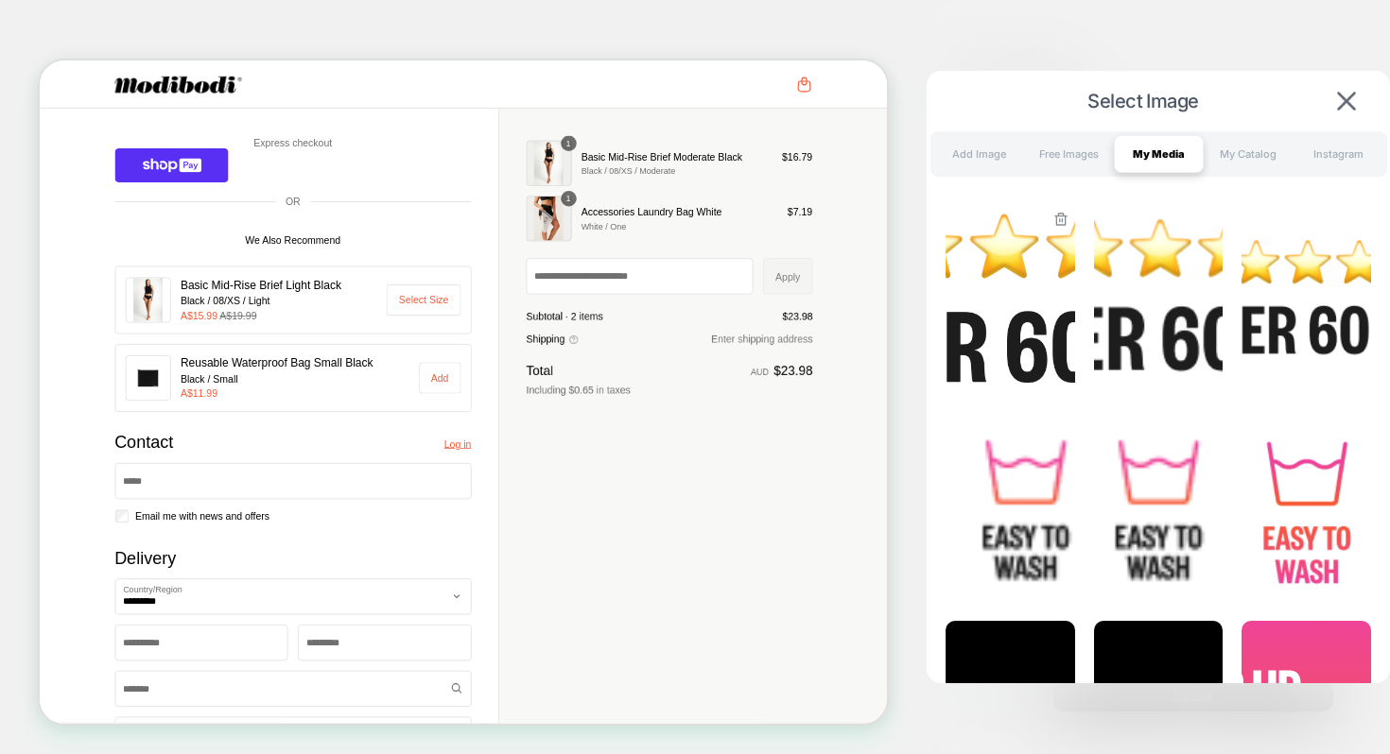
click at [998, 321] on img at bounding box center [1010, 299] width 130 height 189
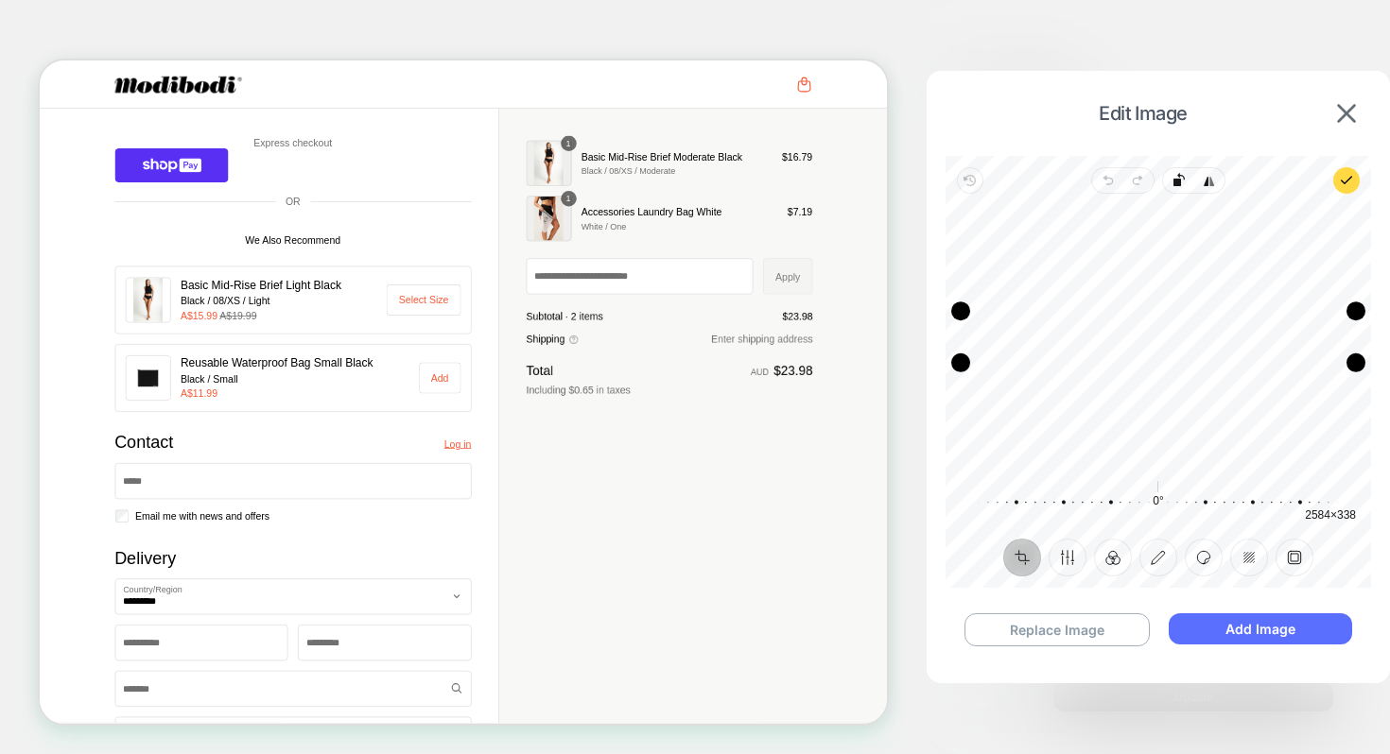
click at [1224, 623] on button "Add Image" at bounding box center [1259, 629] width 183 height 31
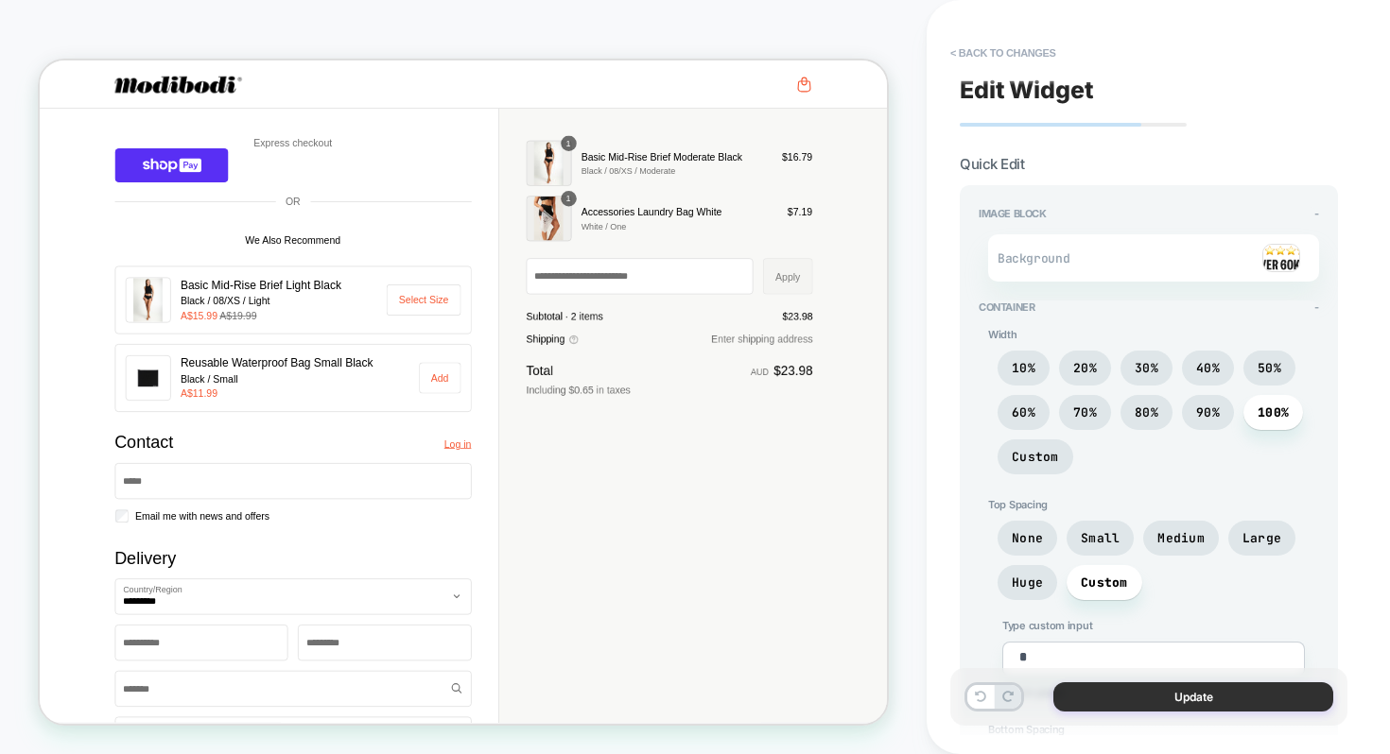
click at [1188, 701] on button "Update" at bounding box center [1193, 697] width 280 height 29
type textarea "*"
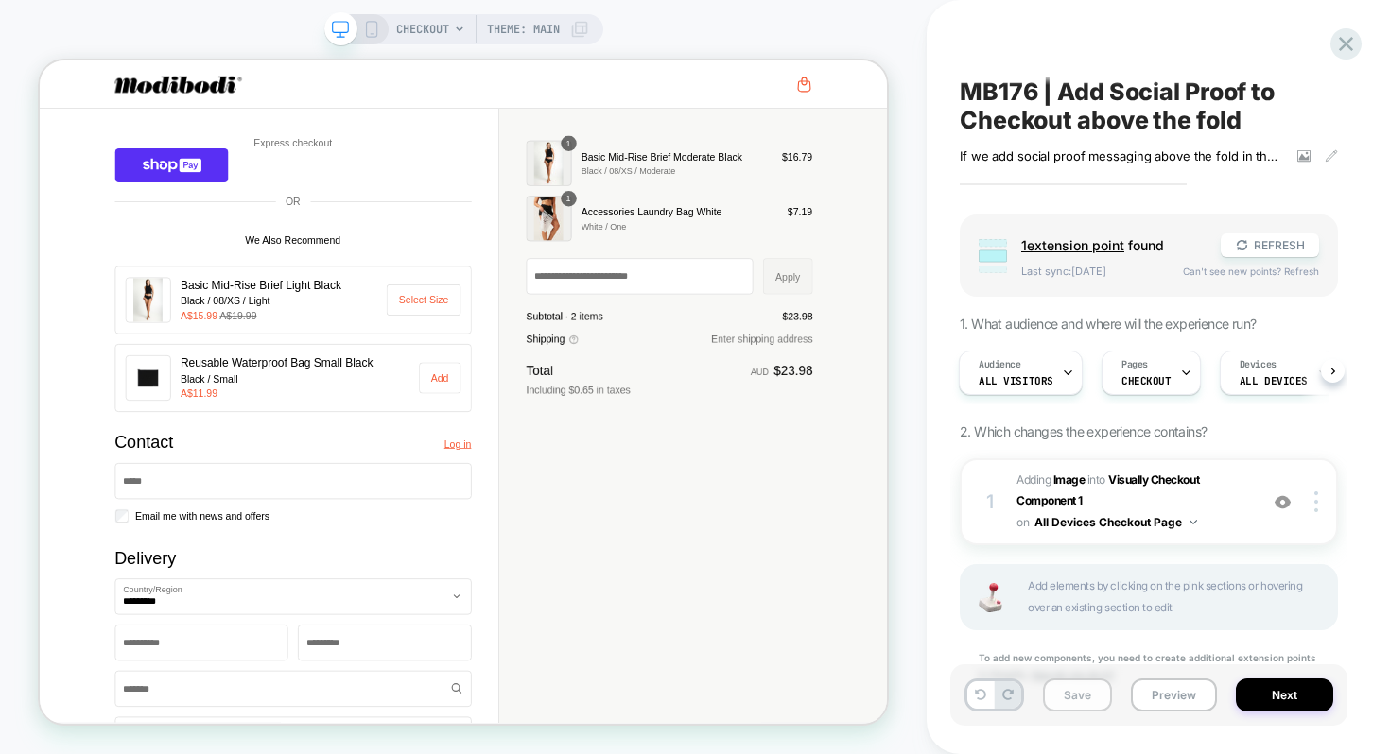
click at [1081, 704] on button "Save" at bounding box center [1077, 695] width 69 height 33
click at [1266, 237] on button "REFRESH" at bounding box center [1269, 246] width 98 height 24
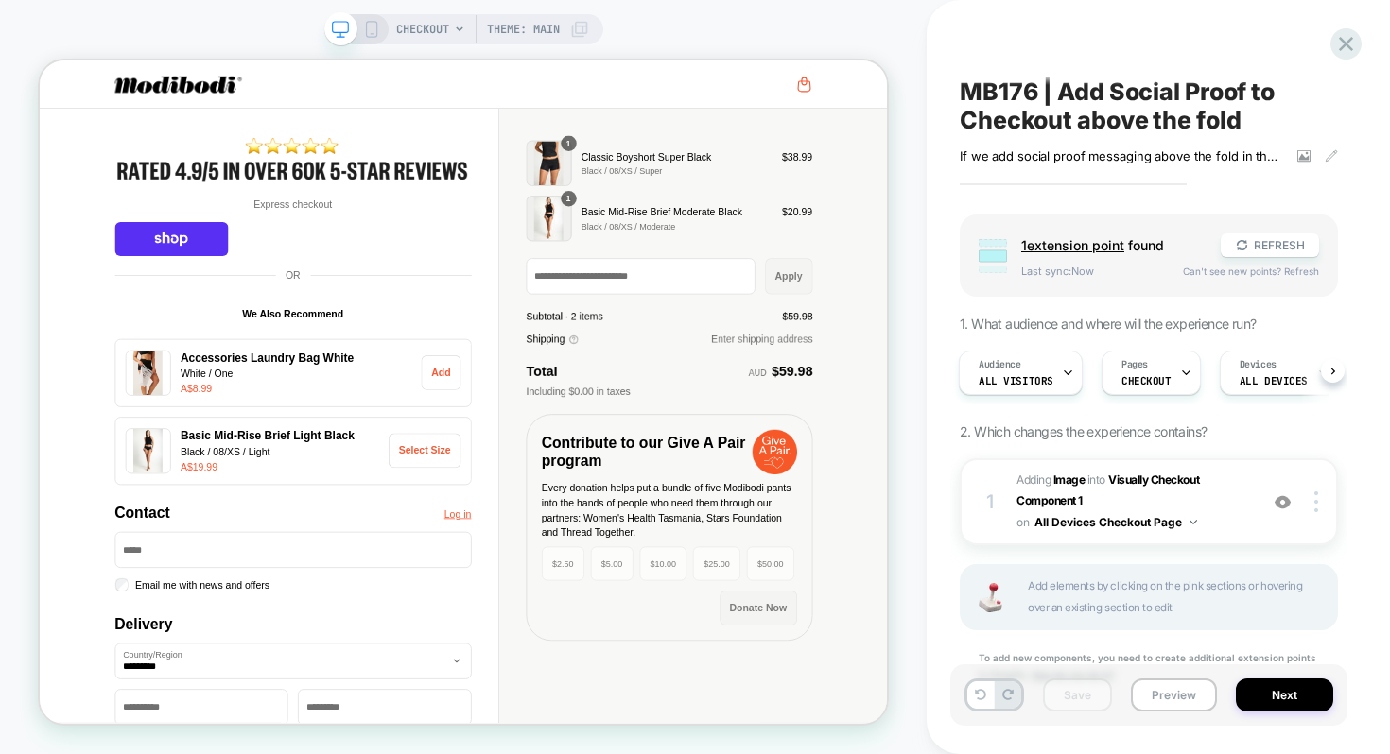
scroll to position [0, 2]
click at [1251, 692] on button "Next" at bounding box center [1284, 695] width 97 height 33
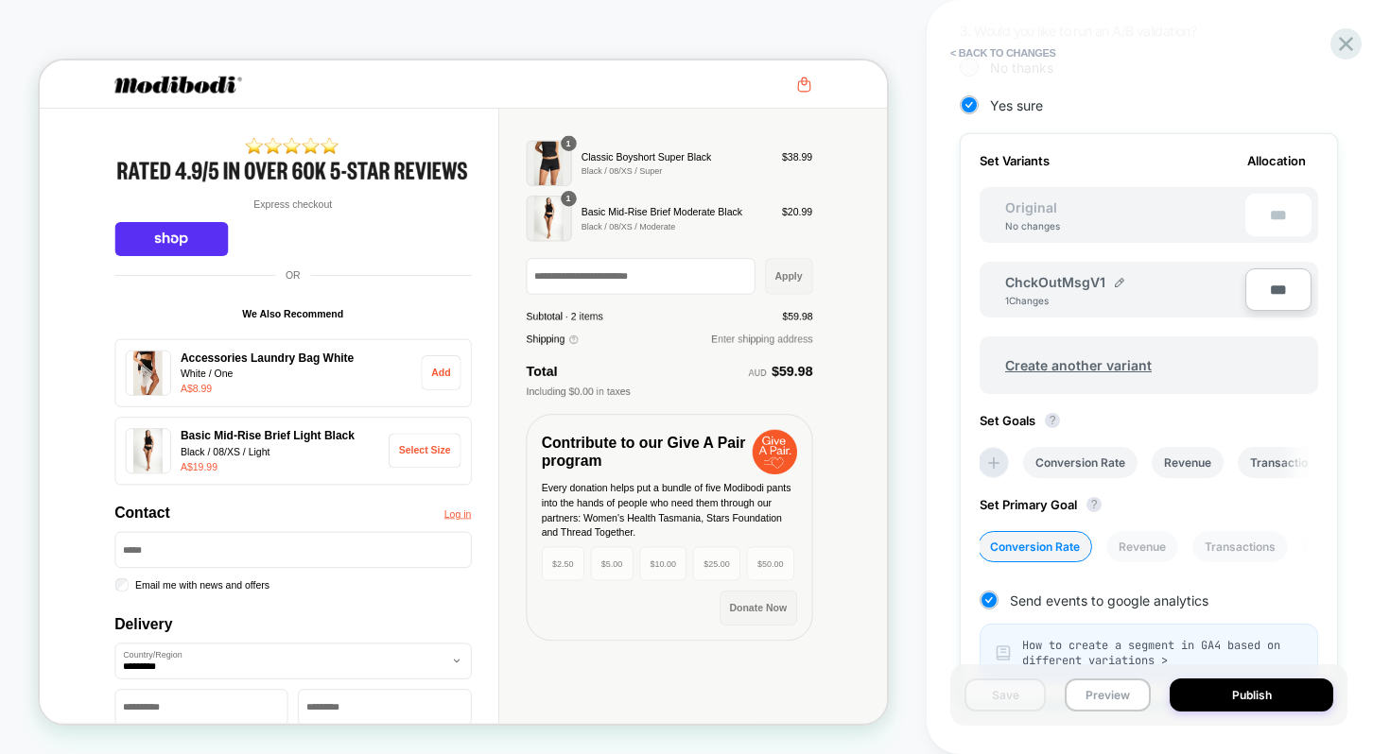
scroll to position [528, 0]
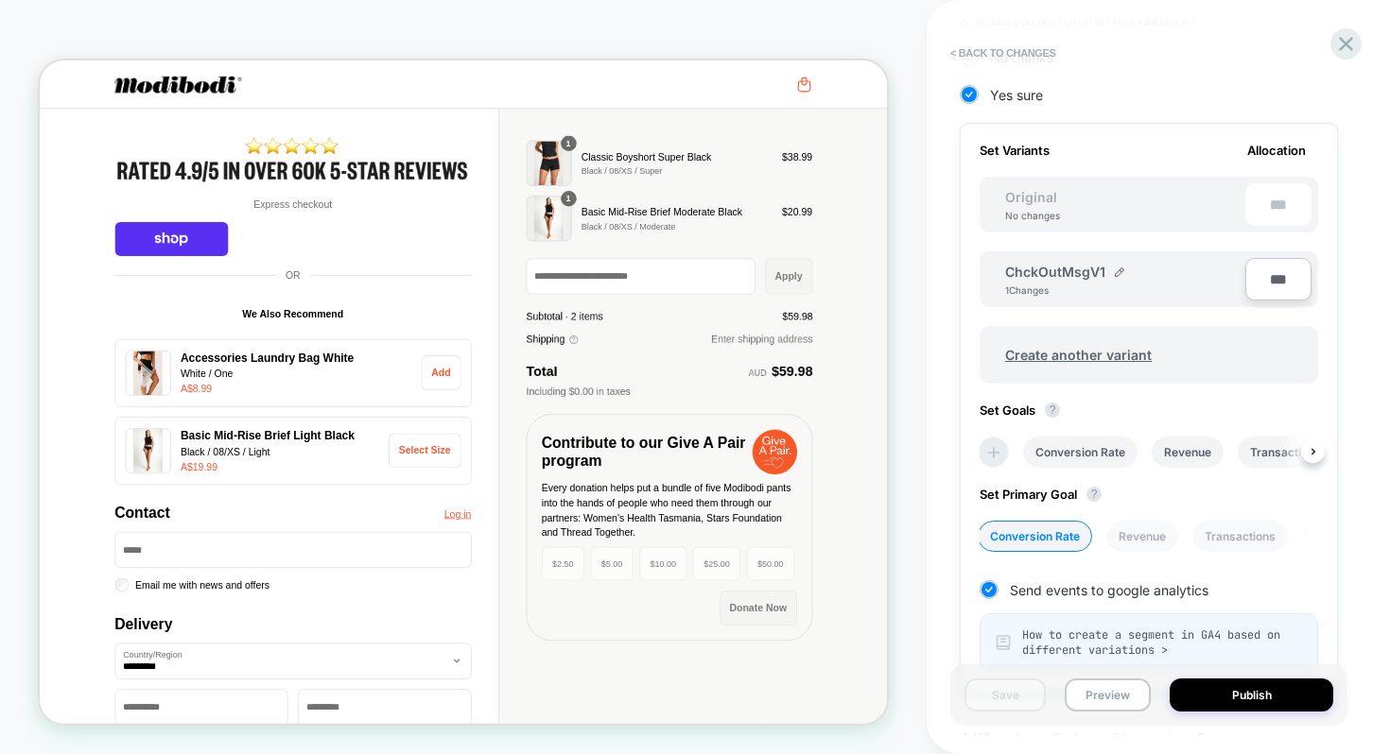
click at [1002, 456] on icon at bounding box center [993, 452] width 19 height 19
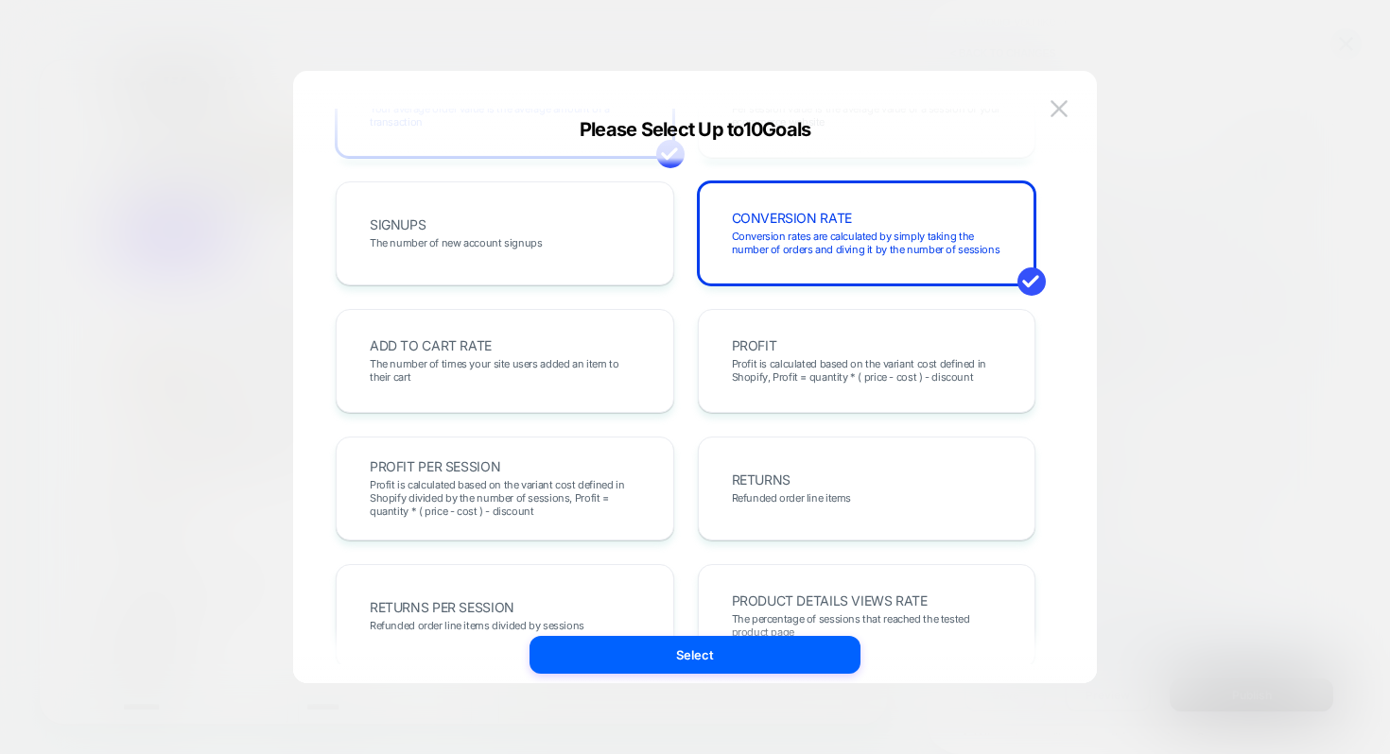
scroll to position [240, 0]
click at [1063, 105] on img at bounding box center [1058, 108] width 17 height 16
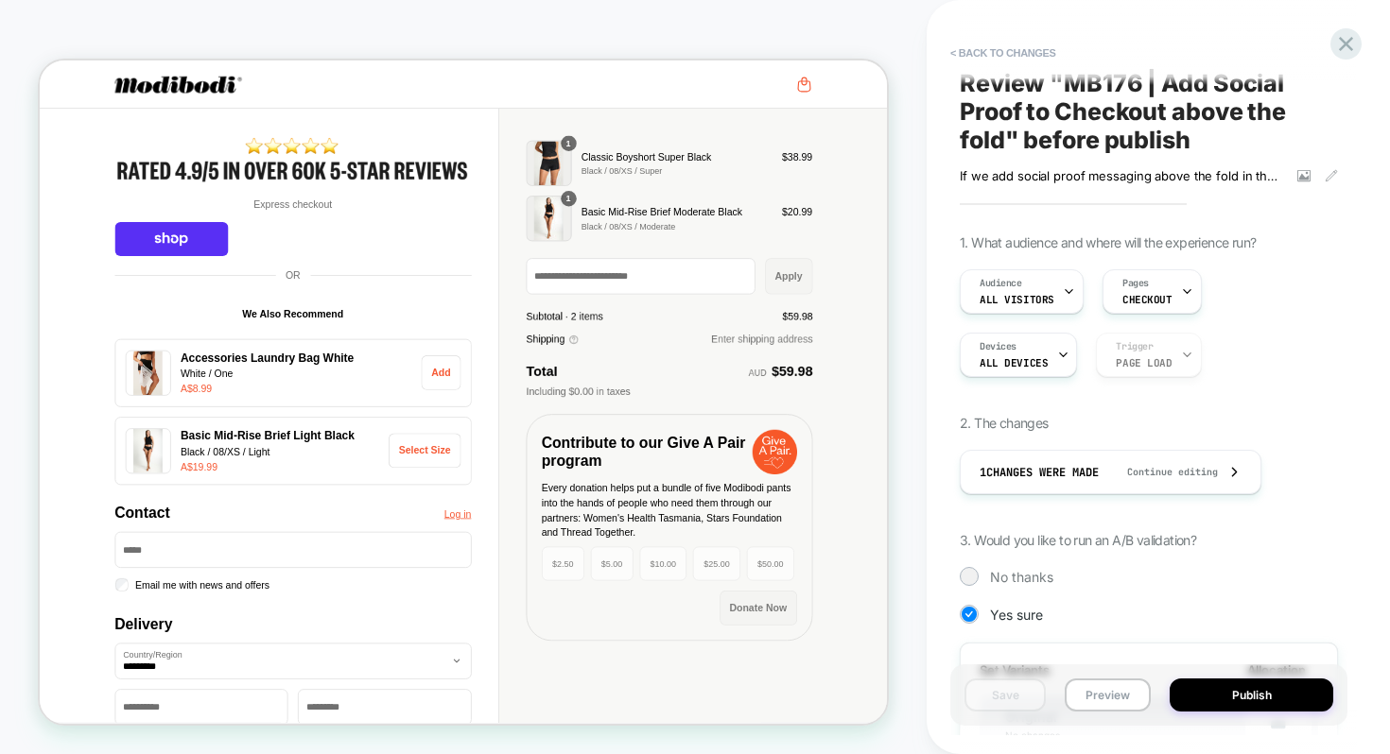
scroll to position [0, 0]
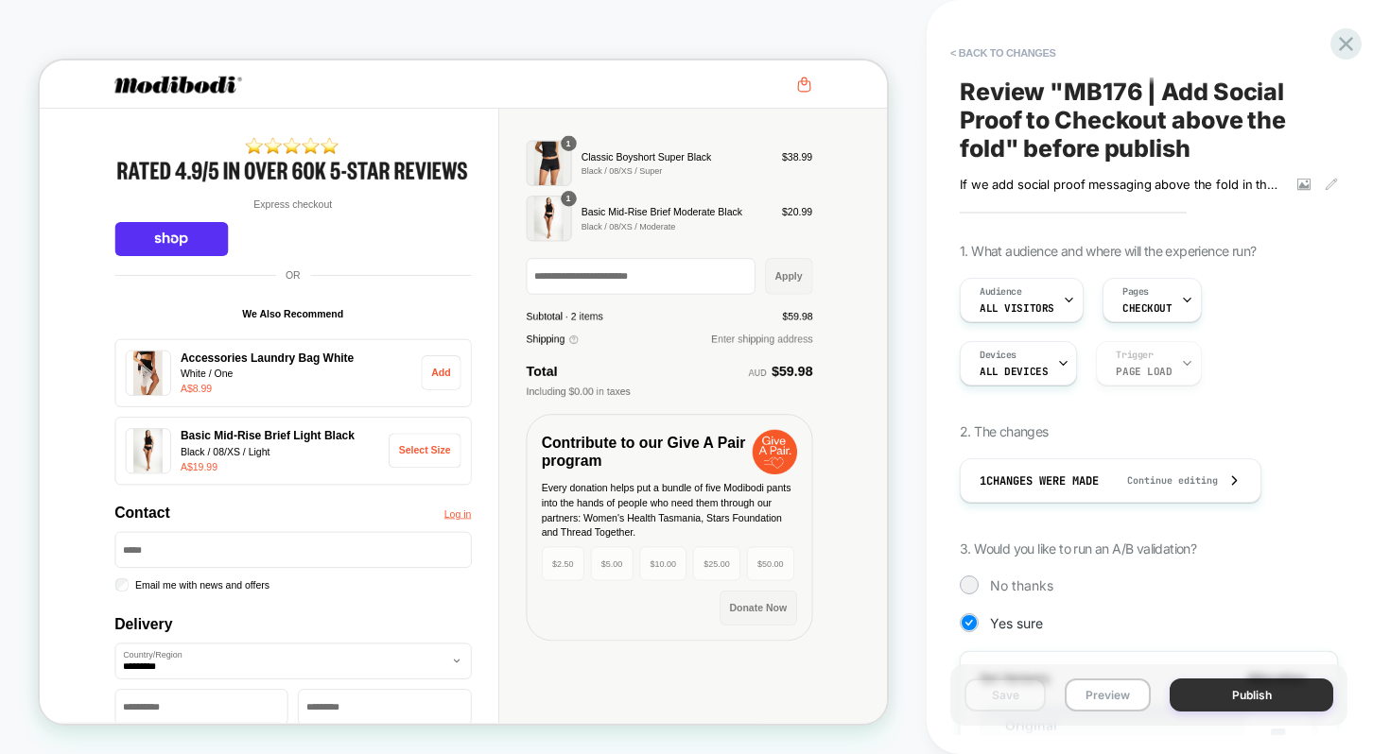
click at [1190, 695] on button "Publish" at bounding box center [1251, 695] width 164 height 33
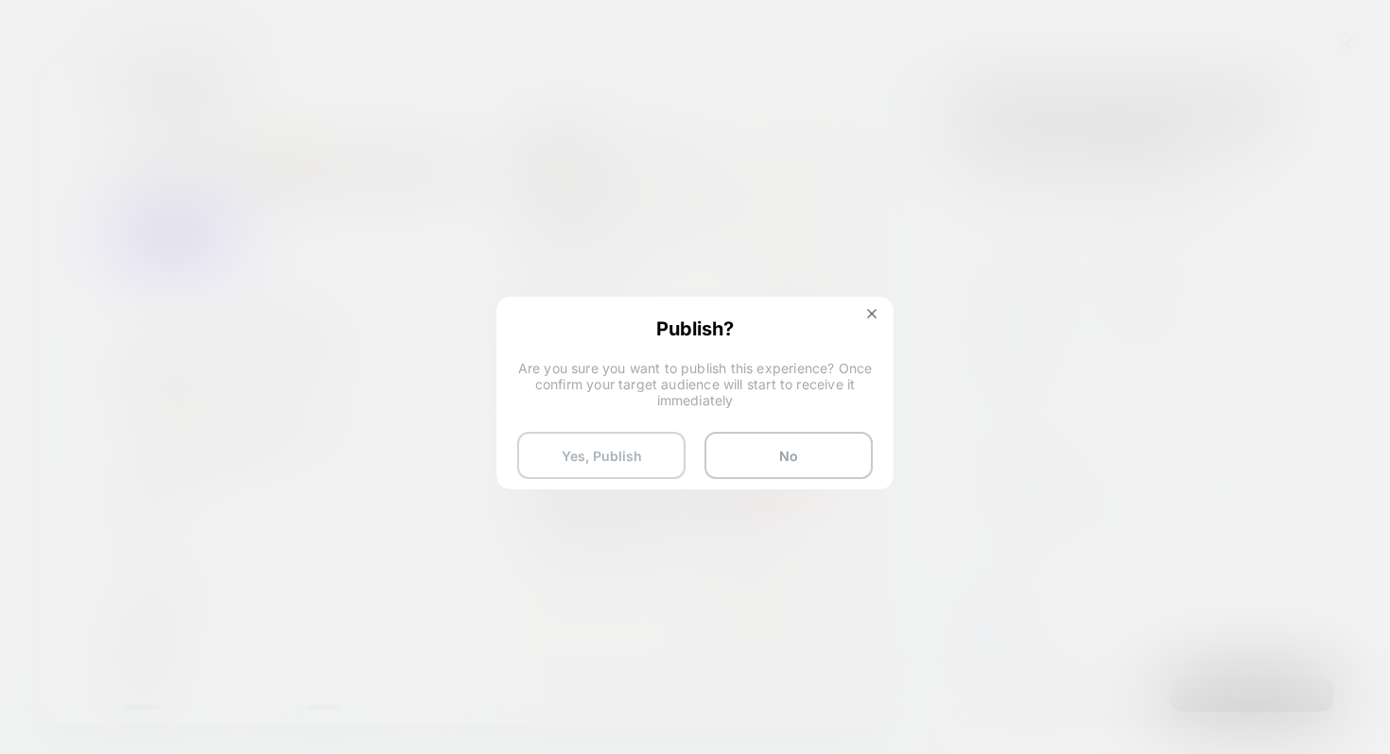
click at [659, 448] on button "Yes, Publish" at bounding box center [601, 455] width 168 height 47
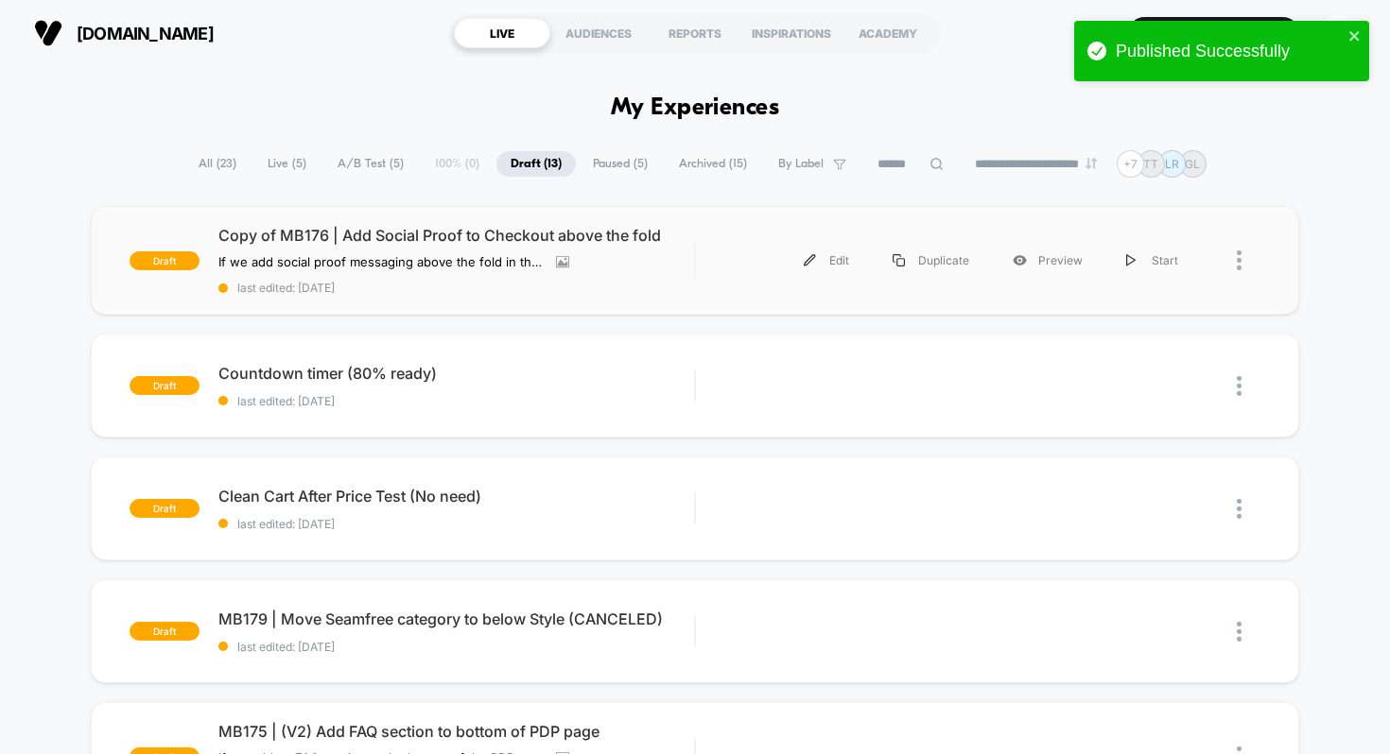
click at [1233, 255] on div at bounding box center [1230, 260] width 61 height 43
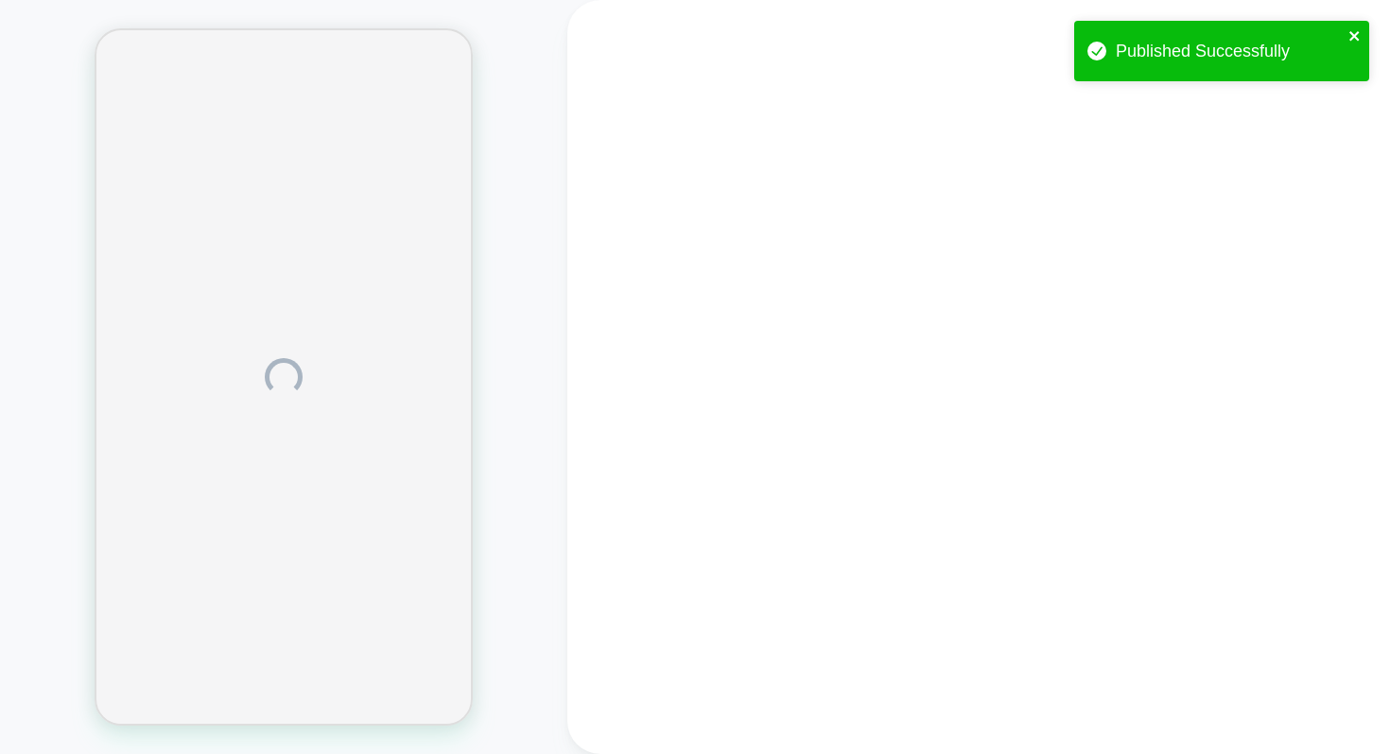
click at [1358, 34] on icon "close" at bounding box center [1354, 35] width 13 height 15
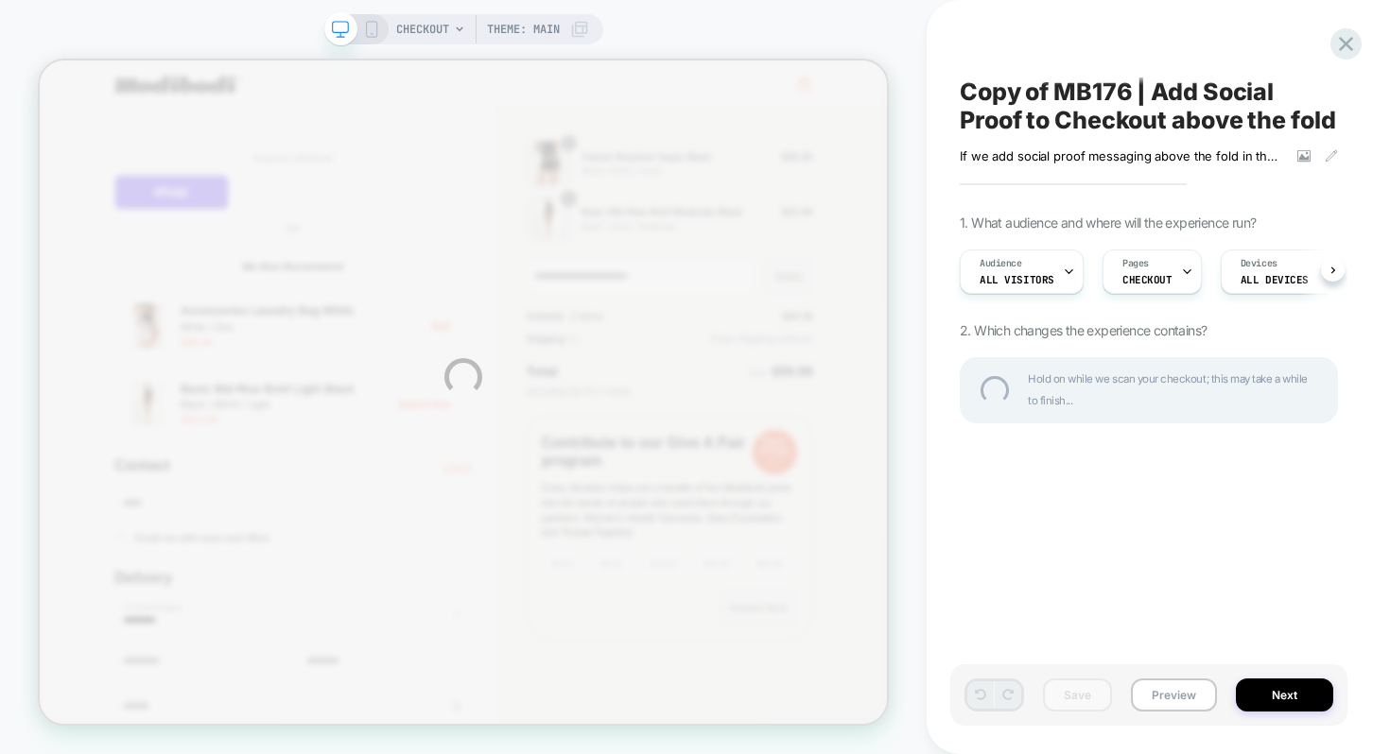
click at [1349, 37] on div at bounding box center [1345, 43] width 31 height 31
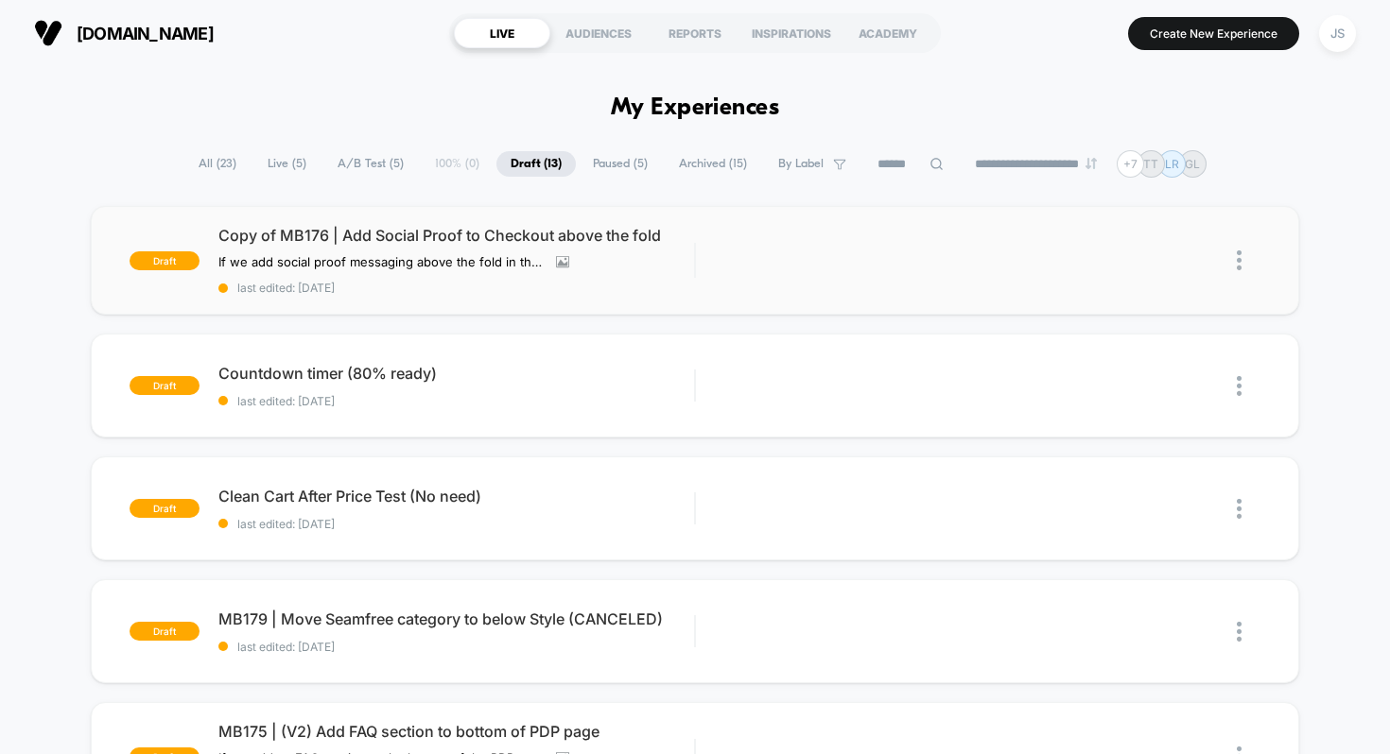
click at [1240, 259] on img at bounding box center [1239, 261] width 5 height 20
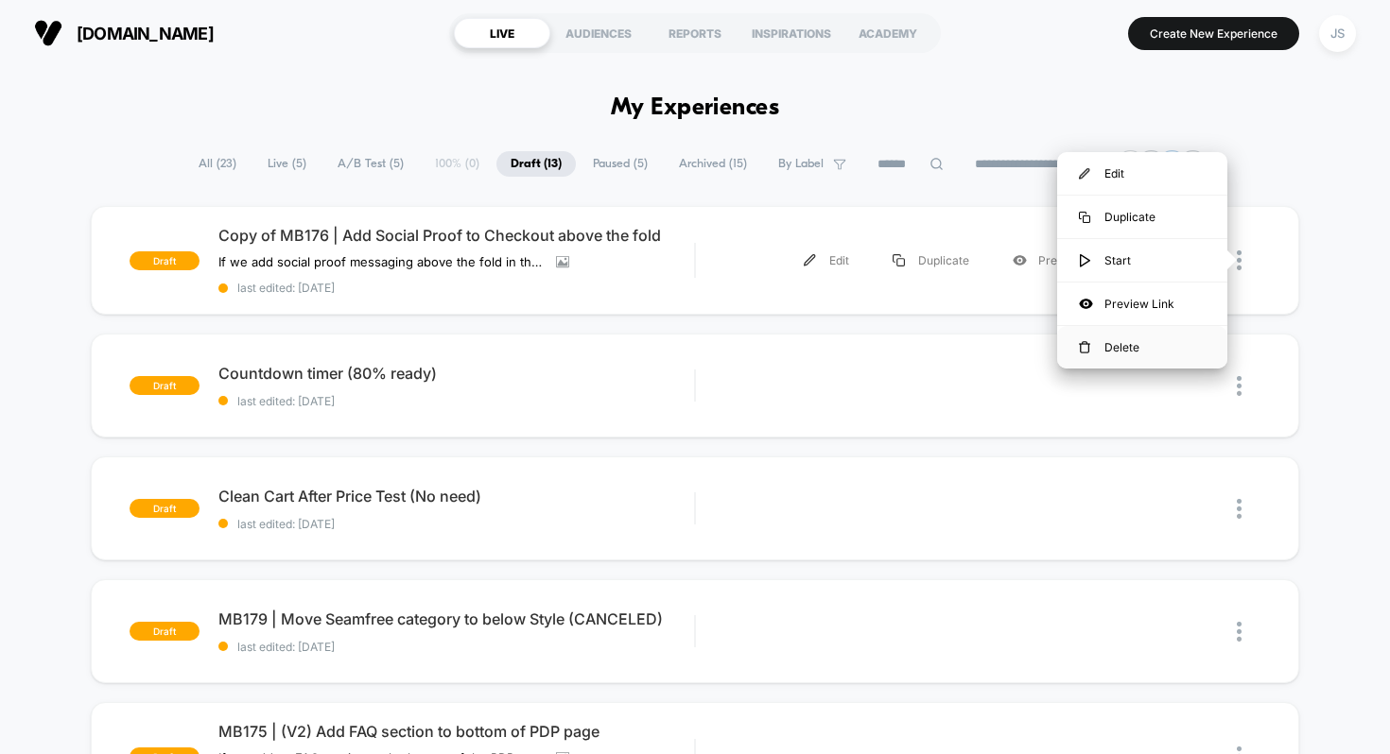
click at [1159, 337] on div "Delete" at bounding box center [1142, 347] width 170 height 43
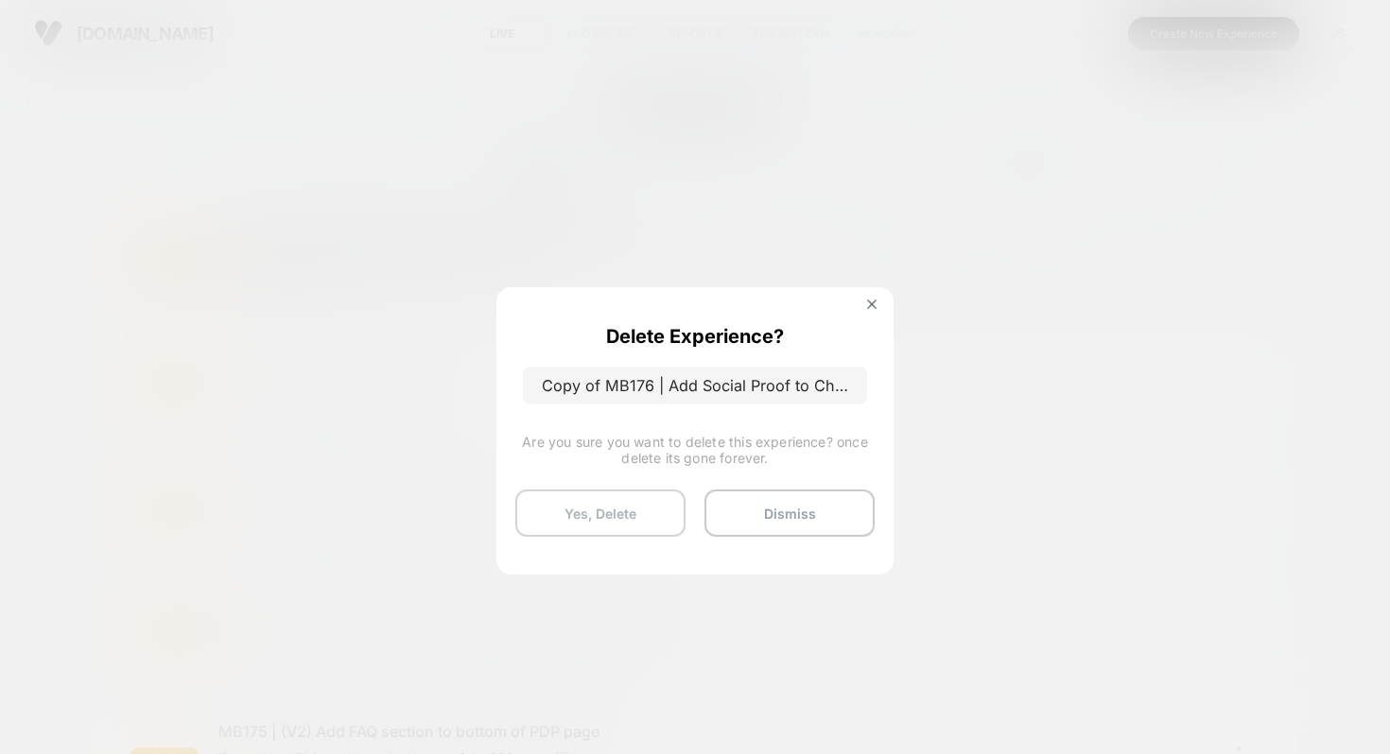
click at [603, 519] on button "Yes, Delete" at bounding box center [600, 513] width 170 height 47
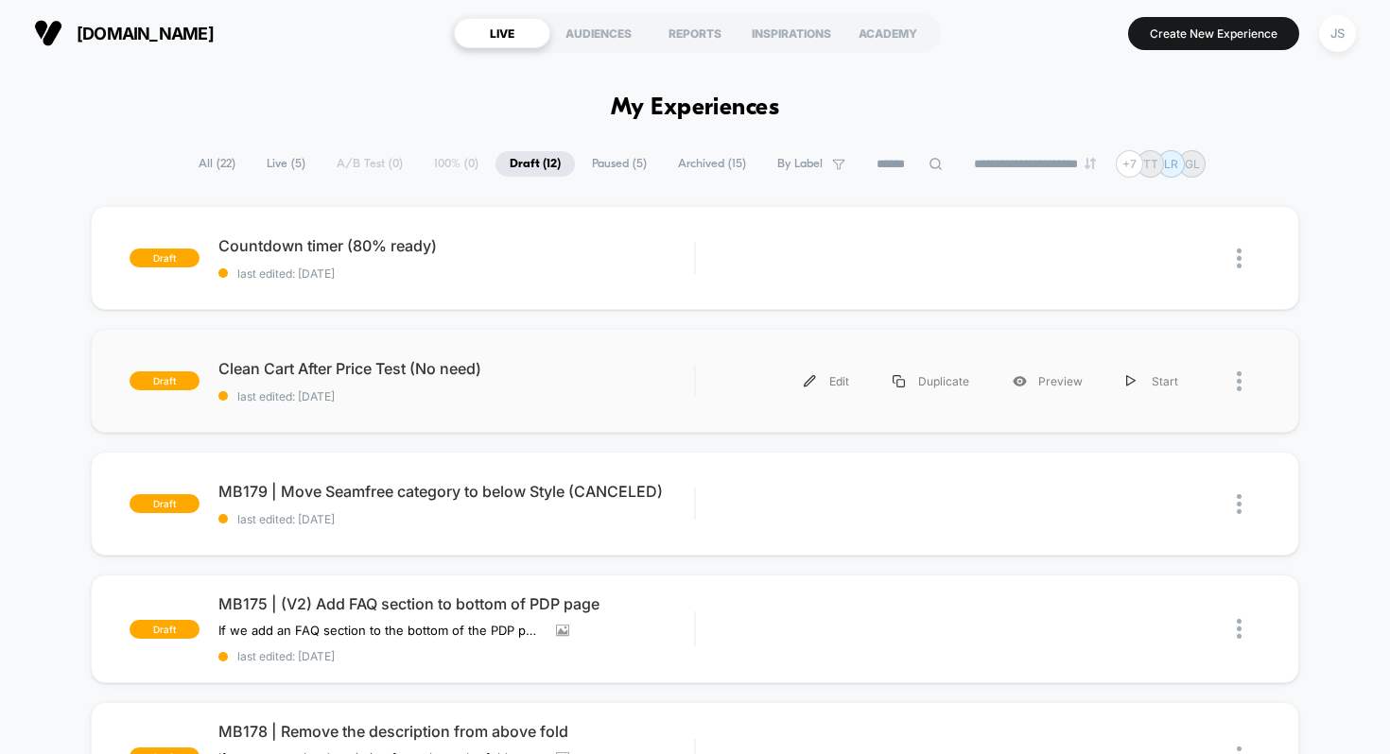
click at [1236, 373] on div at bounding box center [1230, 381] width 61 height 43
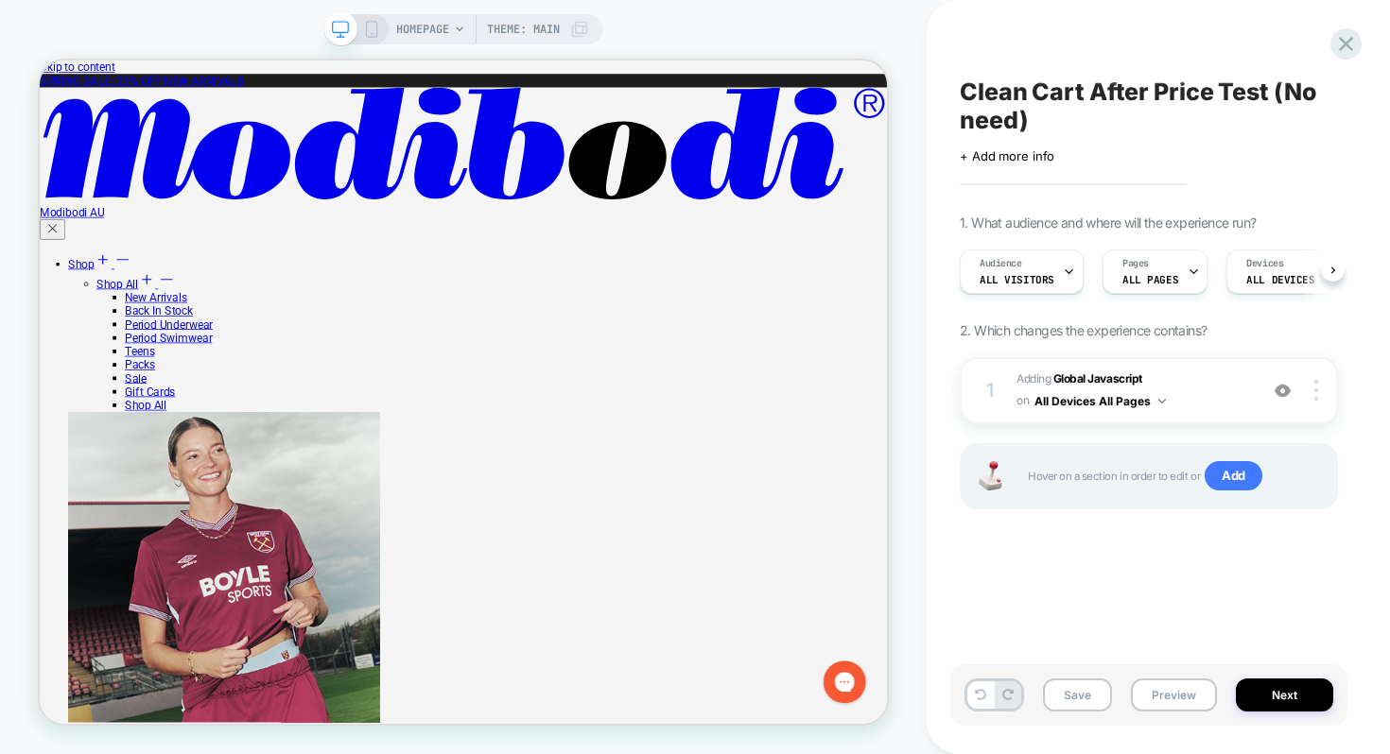
scroll to position [0, 1]
click at [1131, 381] on b "Global Javascript" at bounding box center [1097, 379] width 89 height 14
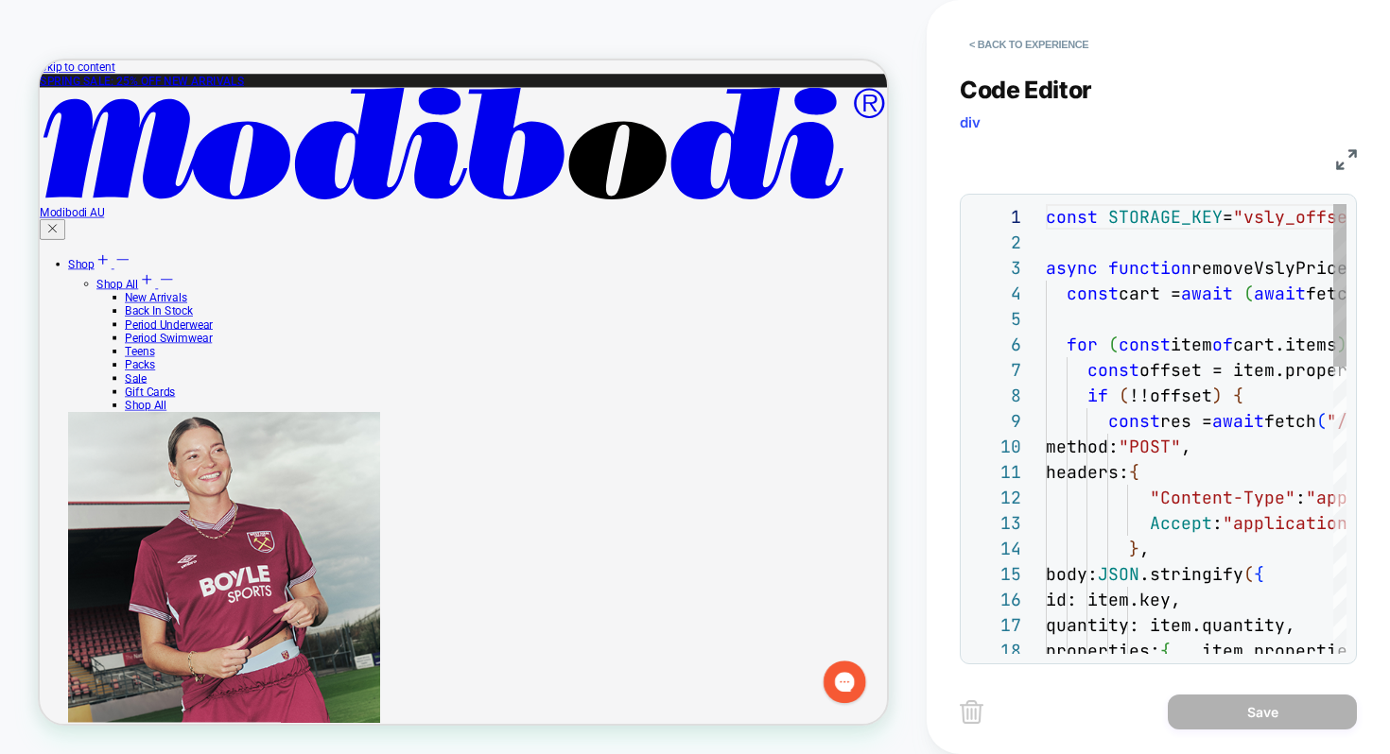
scroll to position [255, 0]
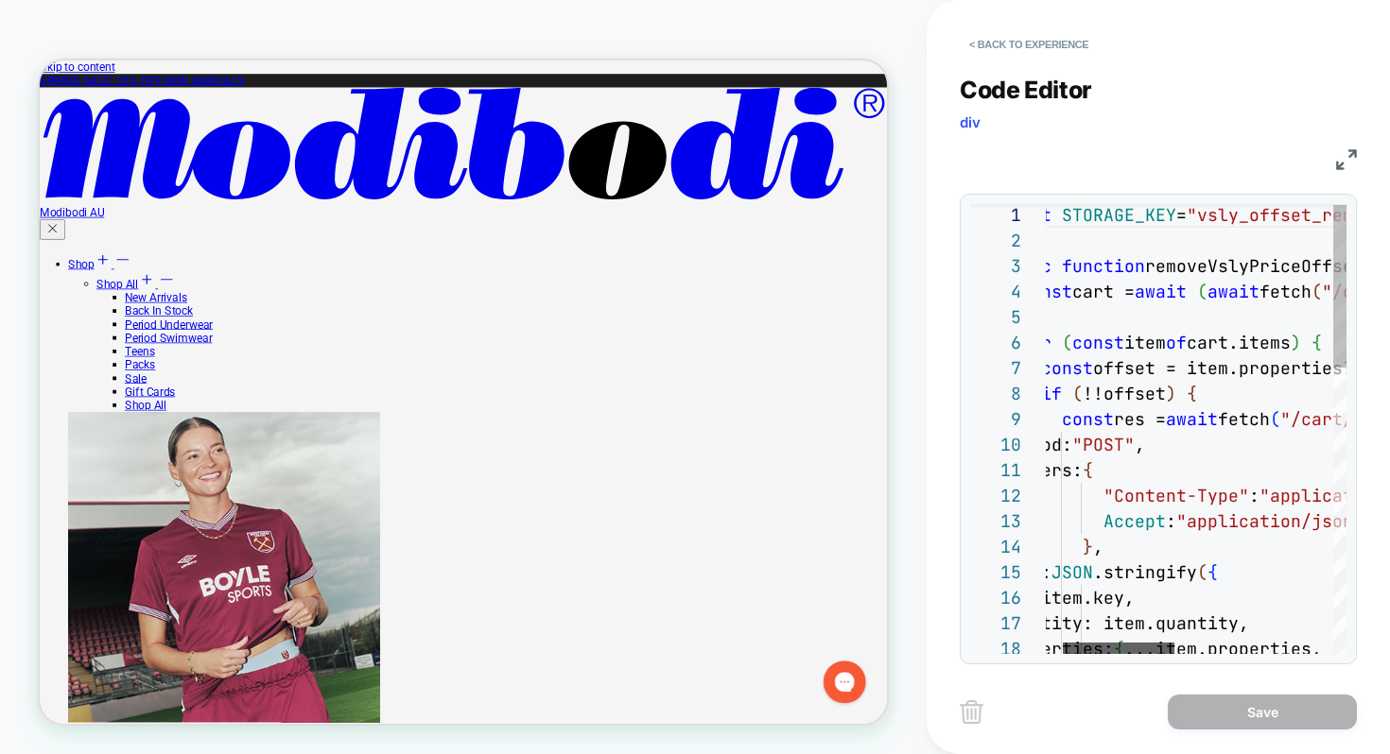
click at [1118, 643] on div at bounding box center [1119, 648] width 112 height 11
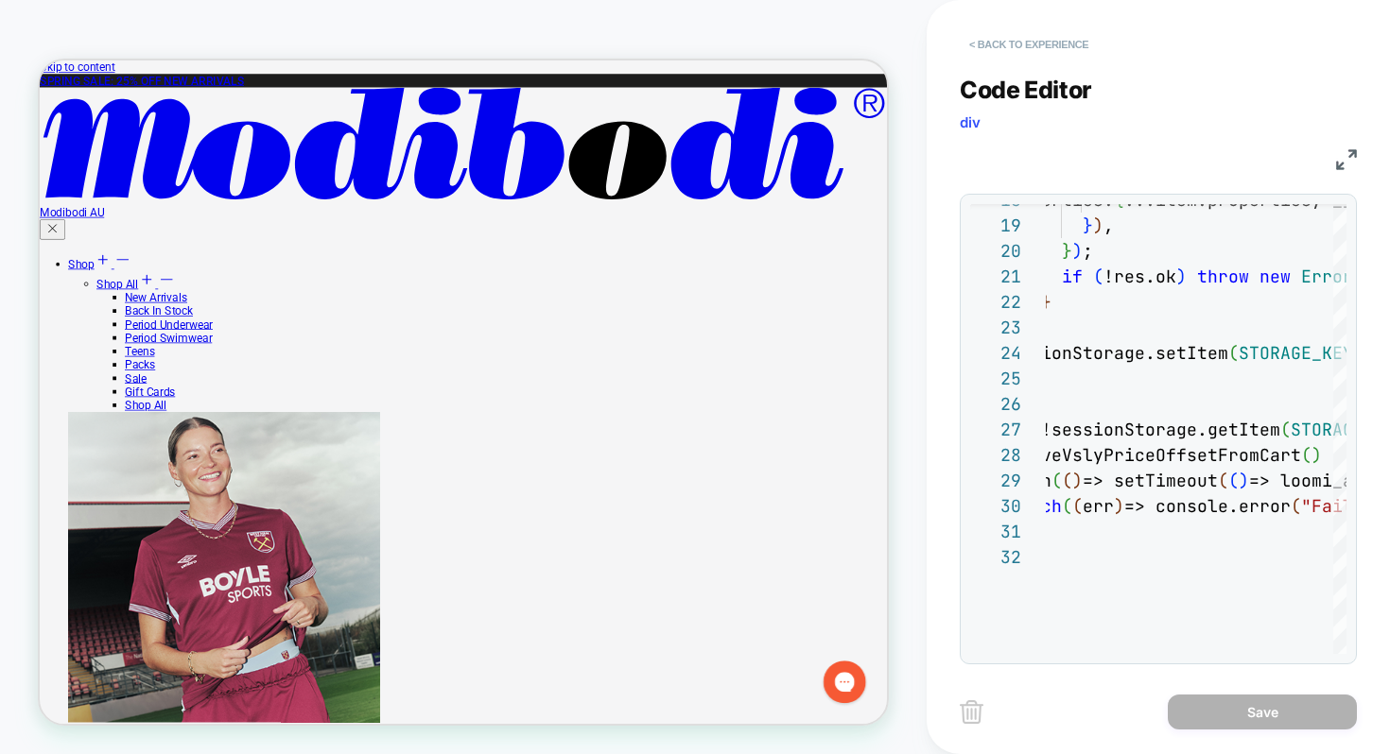
click at [1045, 42] on button "< Back to experience" at bounding box center [1029, 44] width 138 height 30
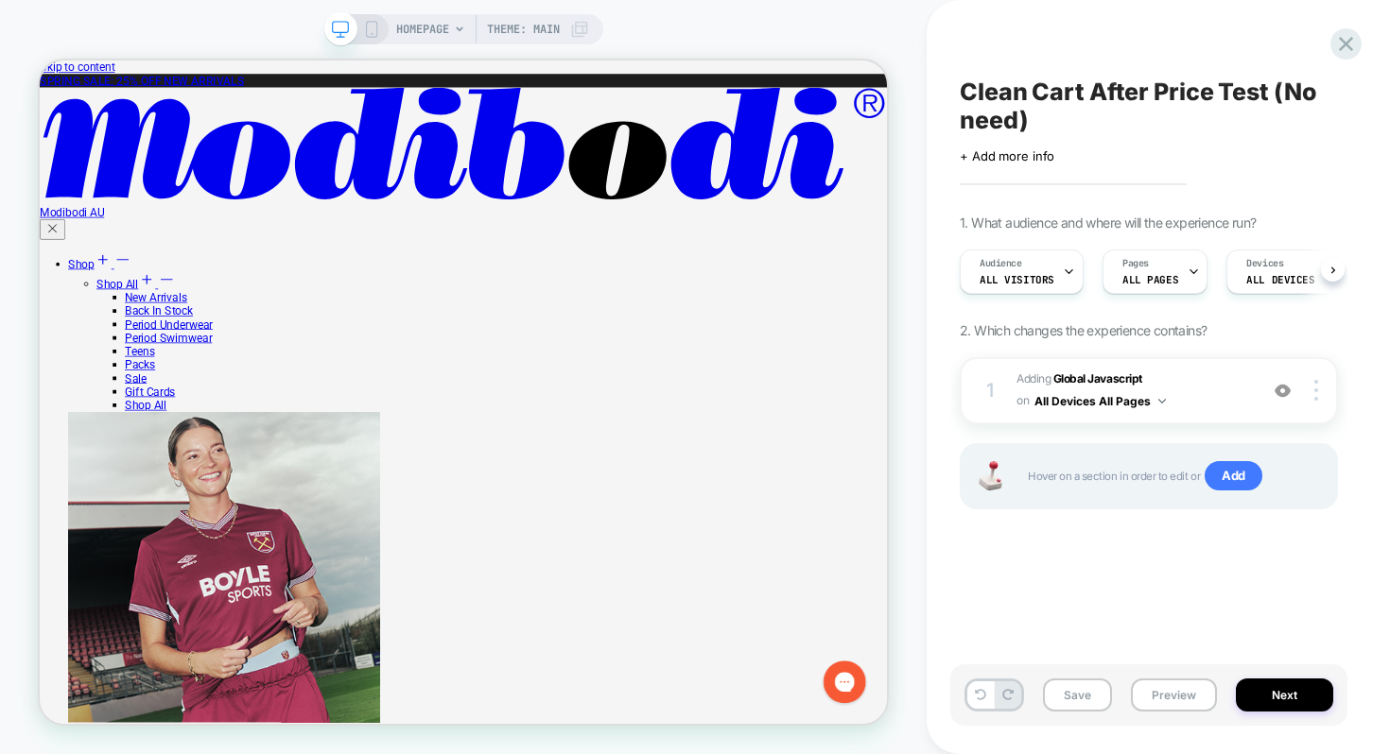
scroll to position [0, 1]
click at [1339, 42] on icon at bounding box center [1346, 44] width 26 height 26
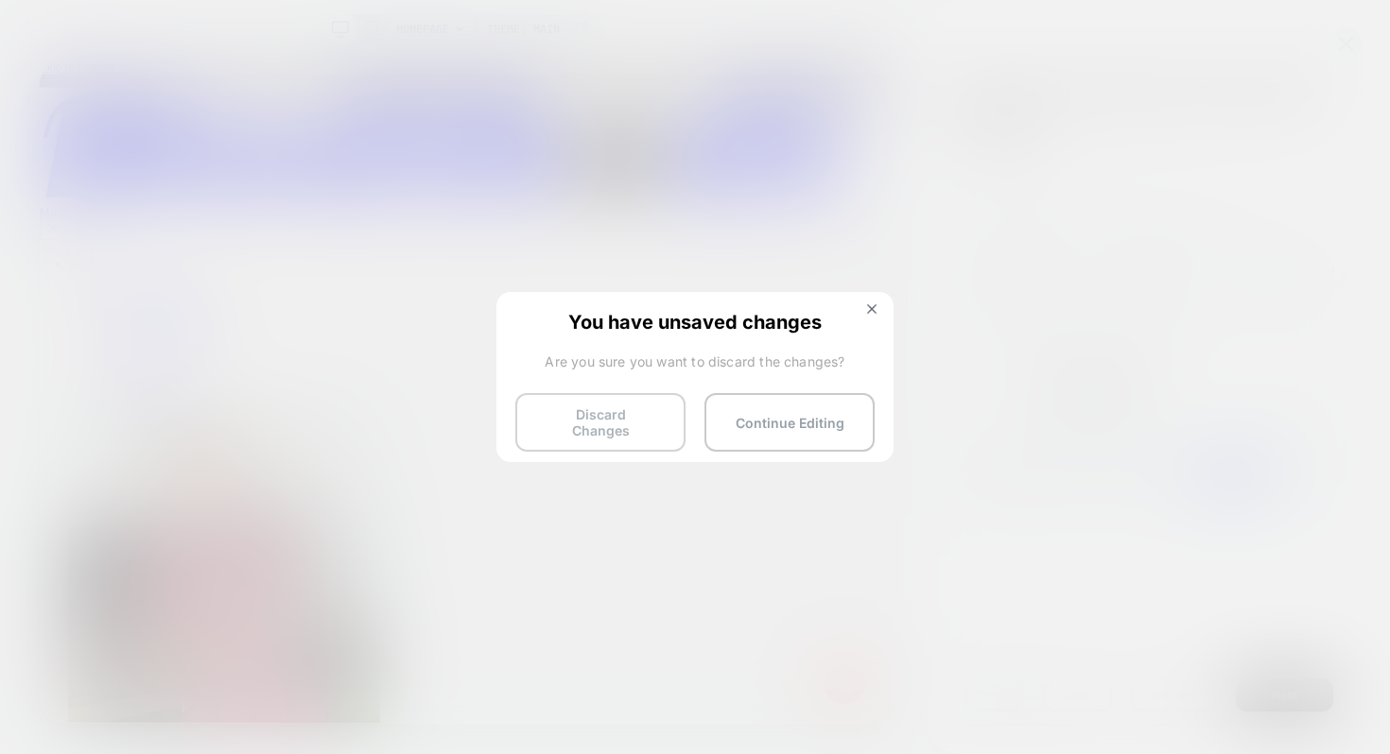
click at [672, 421] on button "Discard Changes" at bounding box center [600, 422] width 170 height 59
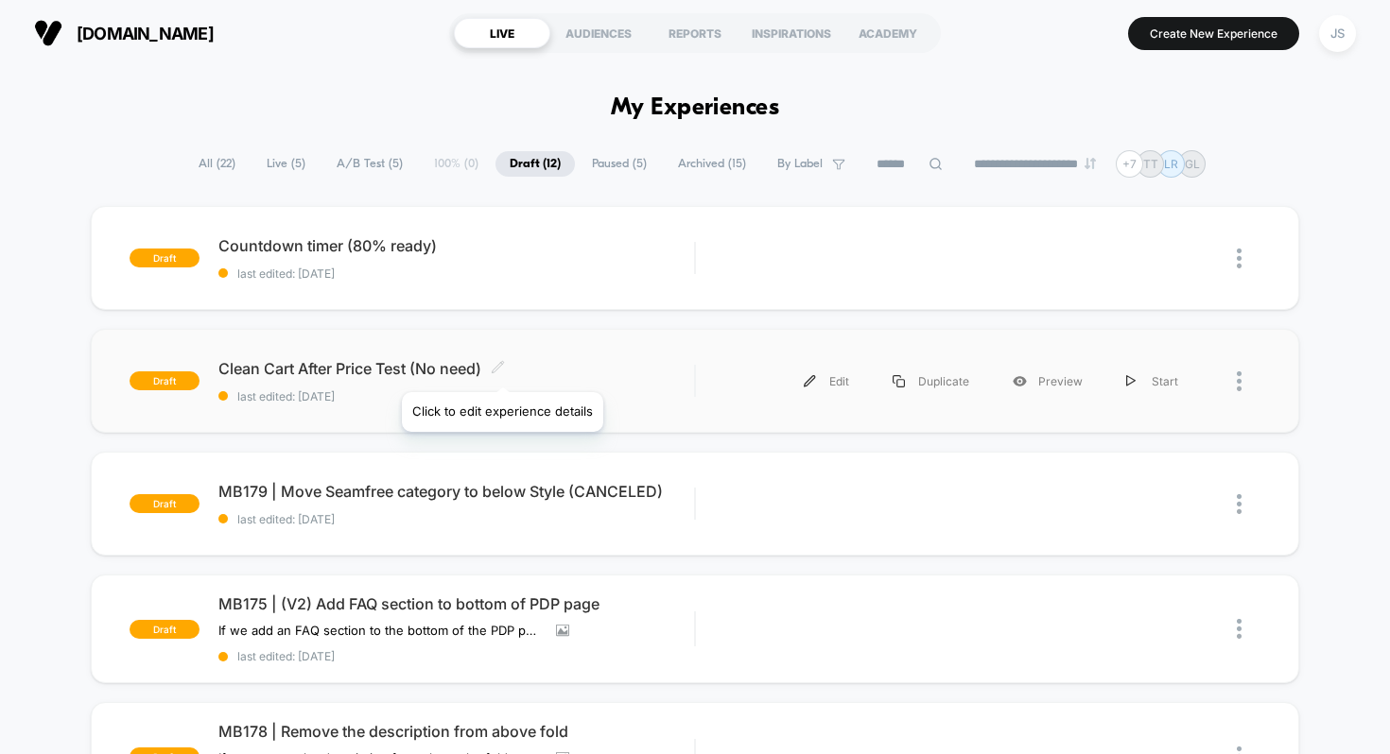
click at [501, 369] on icon at bounding box center [497, 366] width 11 height 11
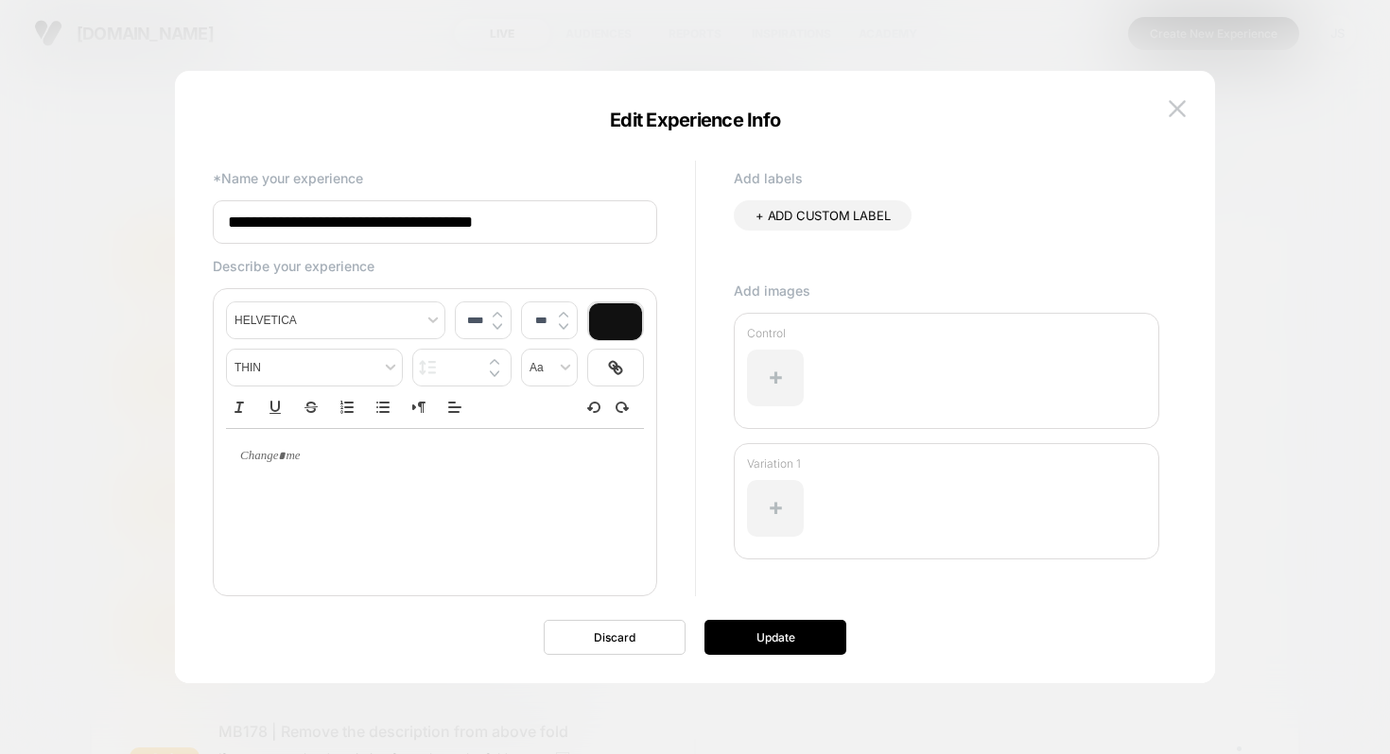
click at [515, 226] on input "**********" at bounding box center [435, 221] width 444 height 43
type input "**********"
click at [741, 617] on div "**********" at bounding box center [685, 390] width 964 height 469
click at [744, 625] on button "Update" at bounding box center [775, 637] width 142 height 35
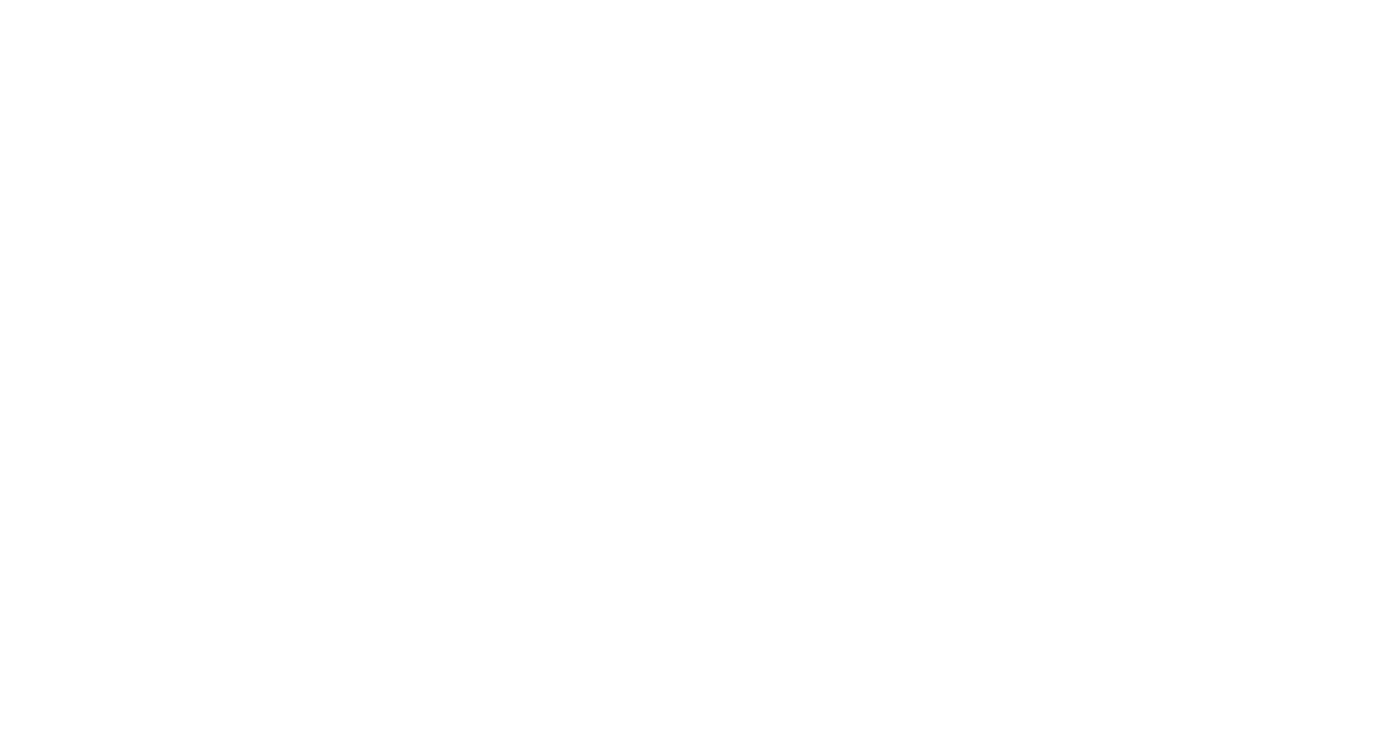
click at [106, 8] on html "*" at bounding box center [695, 4] width 1390 height 8
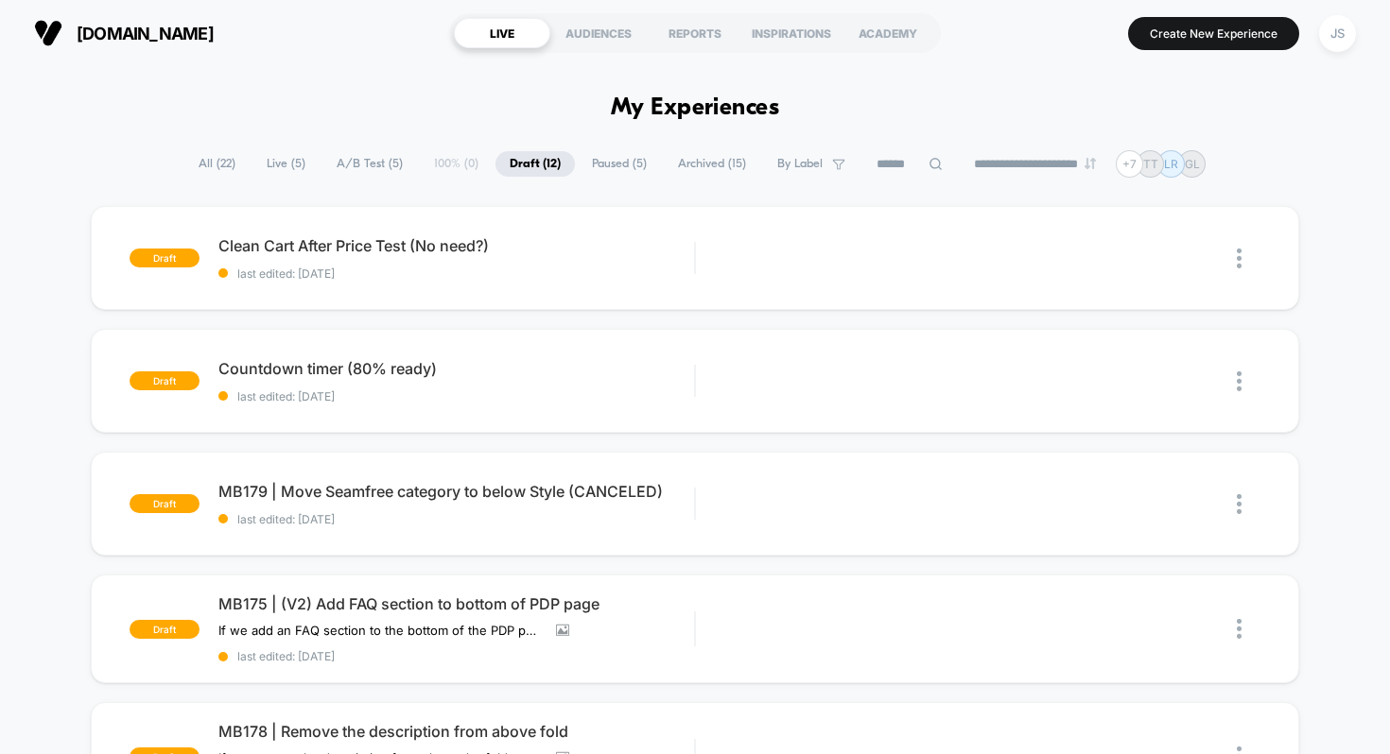
click at [291, 164] on span "Live ( 5 )" at bounding box center [285, 164] width 67 height 26
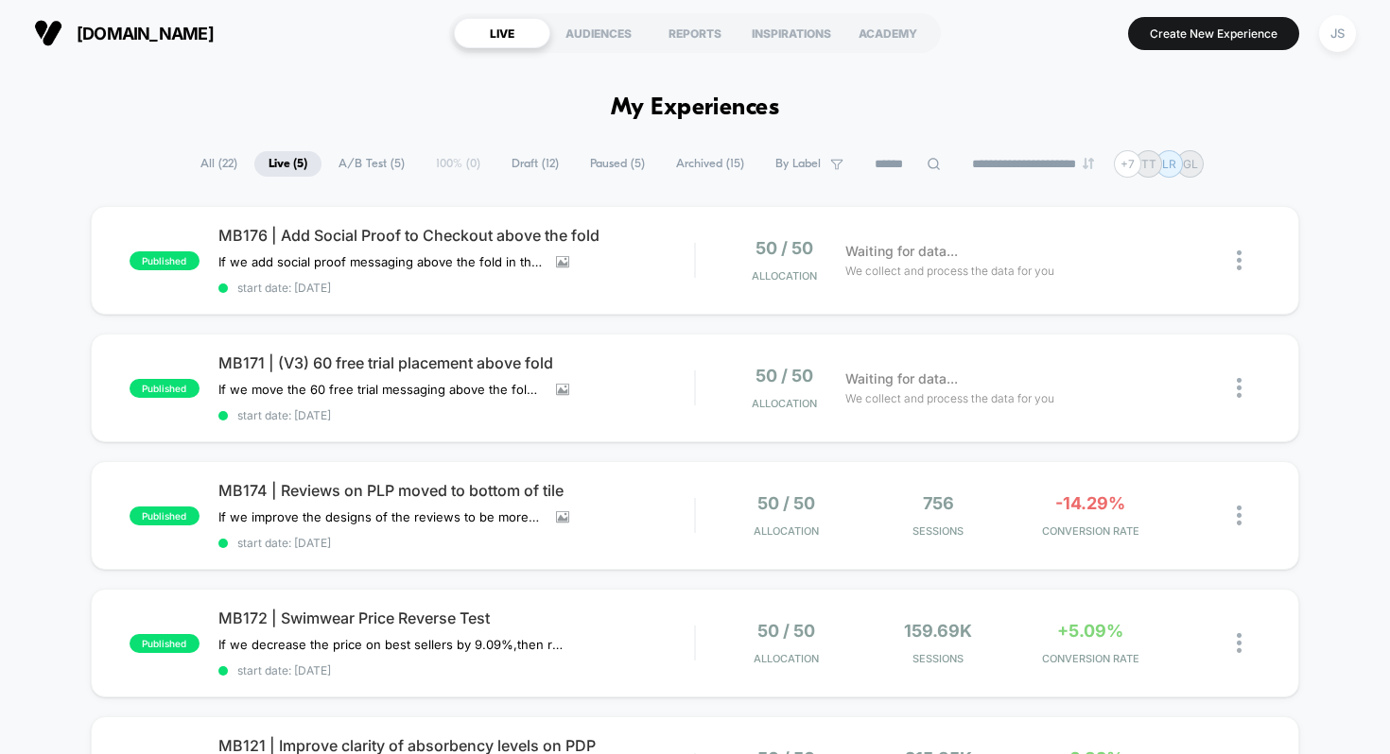
click at [588, 261] on icon at bounding box center [589, 261] width 13 height 13
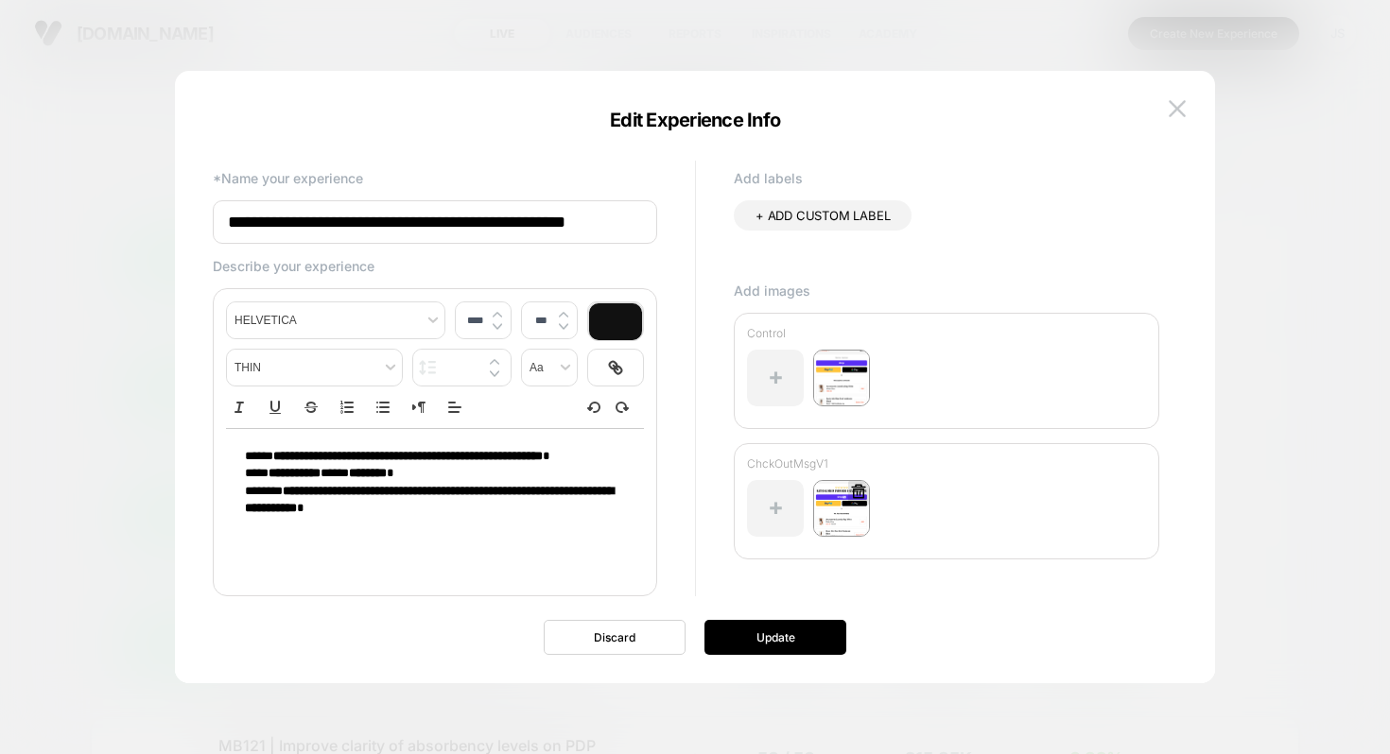
scroll to position [0, 2]
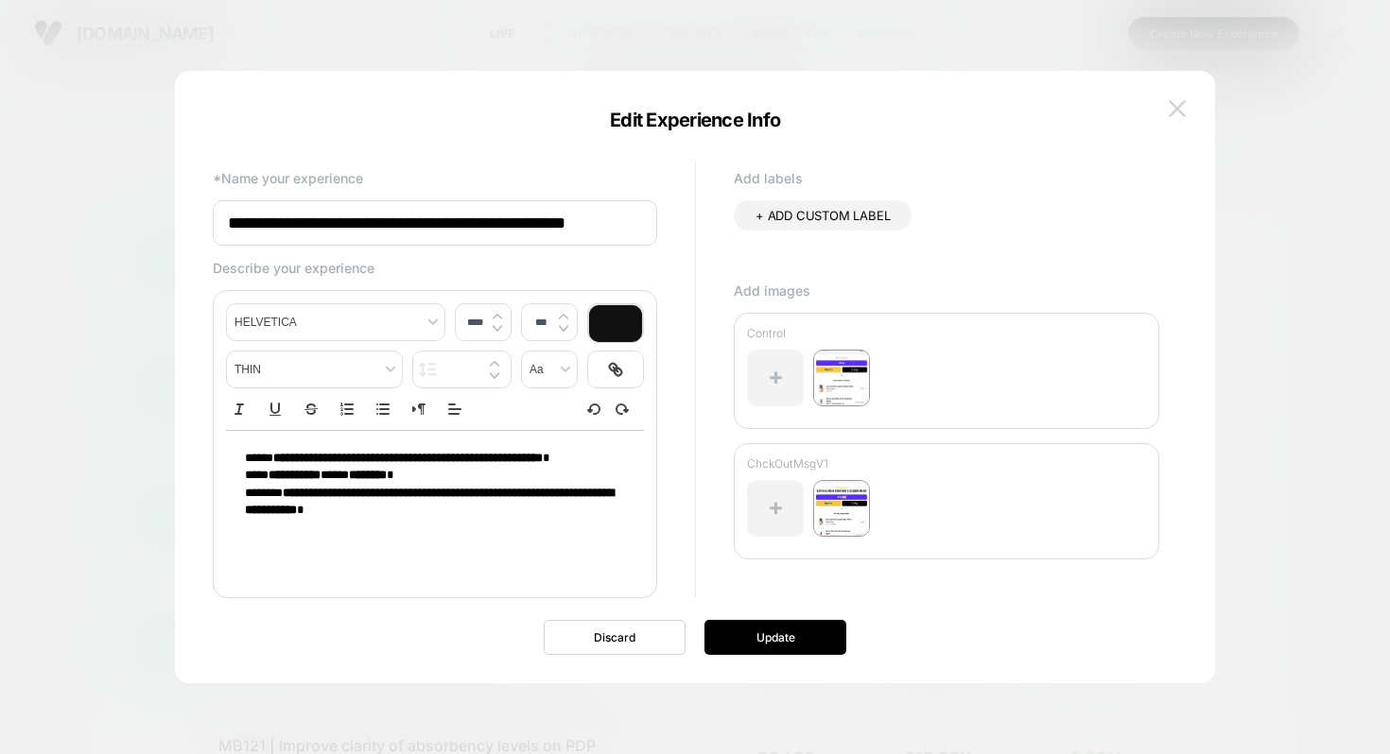
click at [1184, 105] on img at bounding box center [1176, 108] width 17 height 16
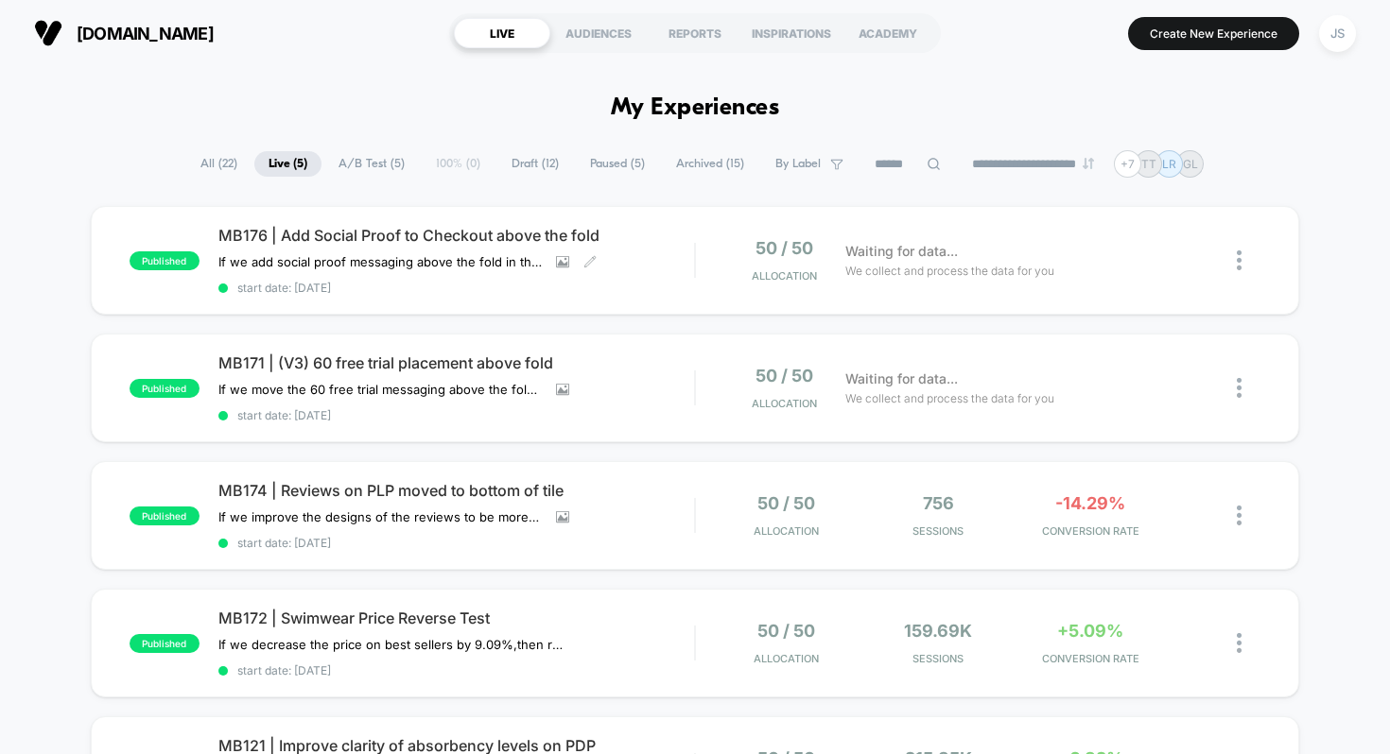
click at [1240, 258] on img at bounding box center [1239, 261] width 5 height 20
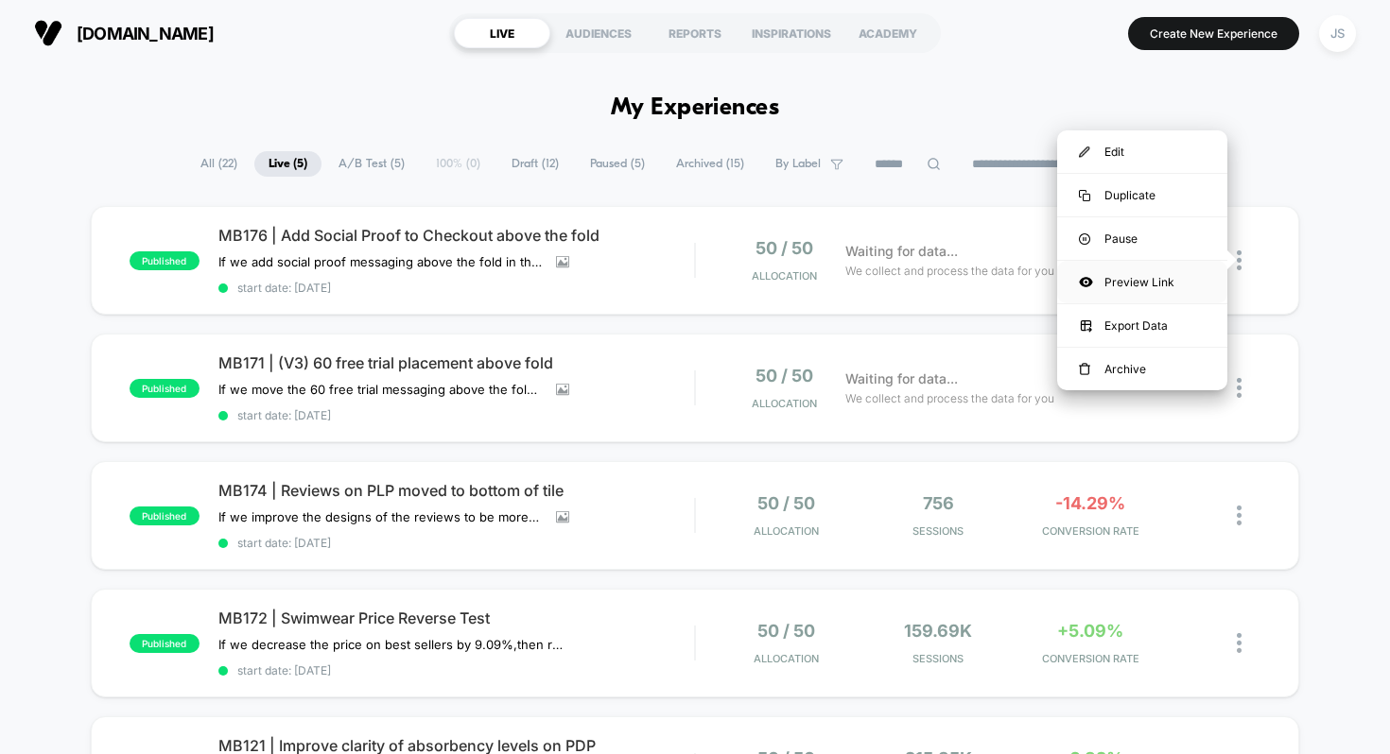
click at [1165, 274] on div "Preview Link" at bounding box center [1142, 282] width 170 height 43
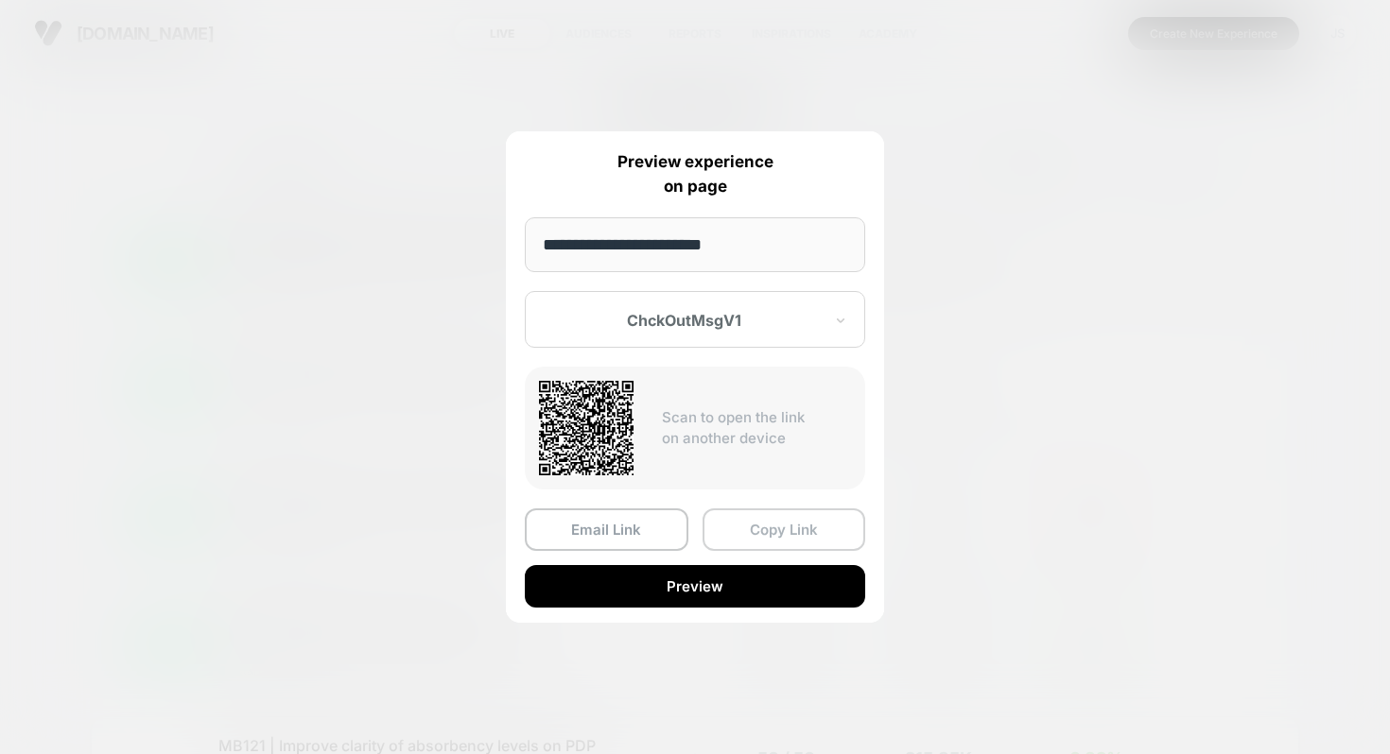
click at [788, 524] on button "Copy Link" at bounding box center [784, 530] width 164 height 43
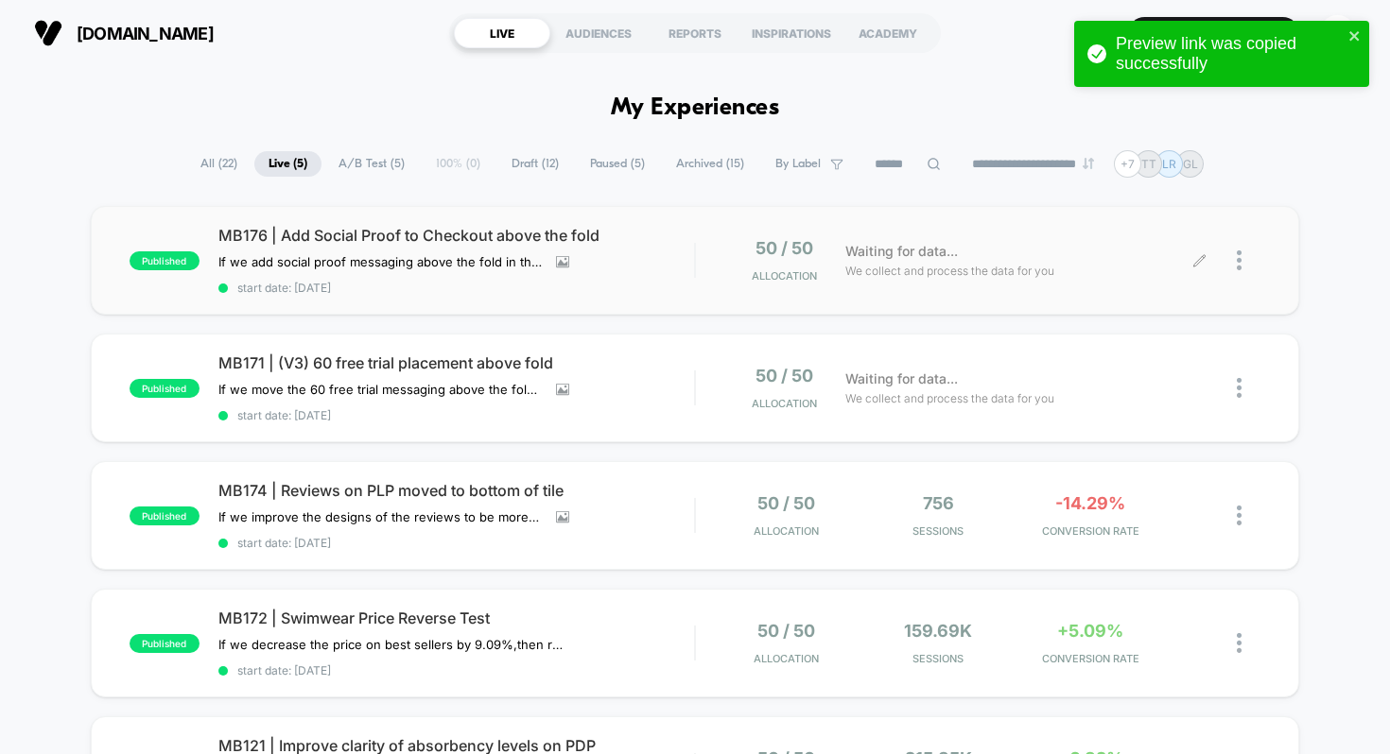
click at [1346, 263] on div "published MB176 | Add Social Proof to Checkout above the fold If we add social …" at bounding box center [695, 563] width 1390 height 714
